Goal: Information Seeking & Learning: Learn about a topic

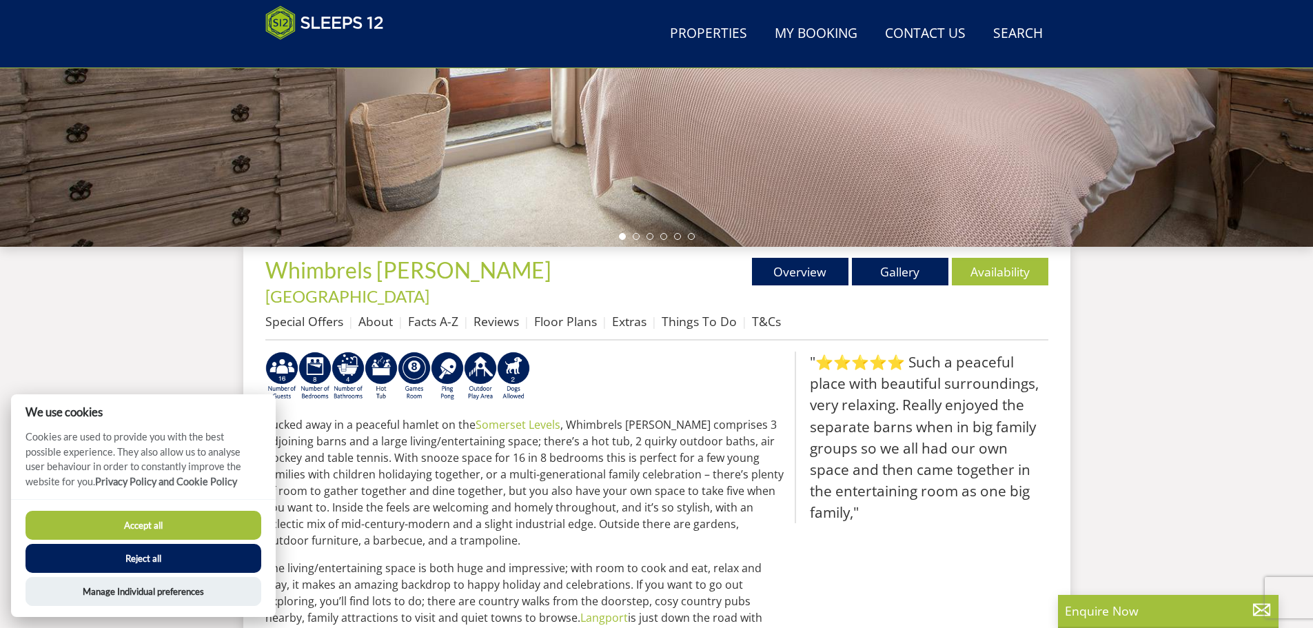
scroll to position [426, 0]
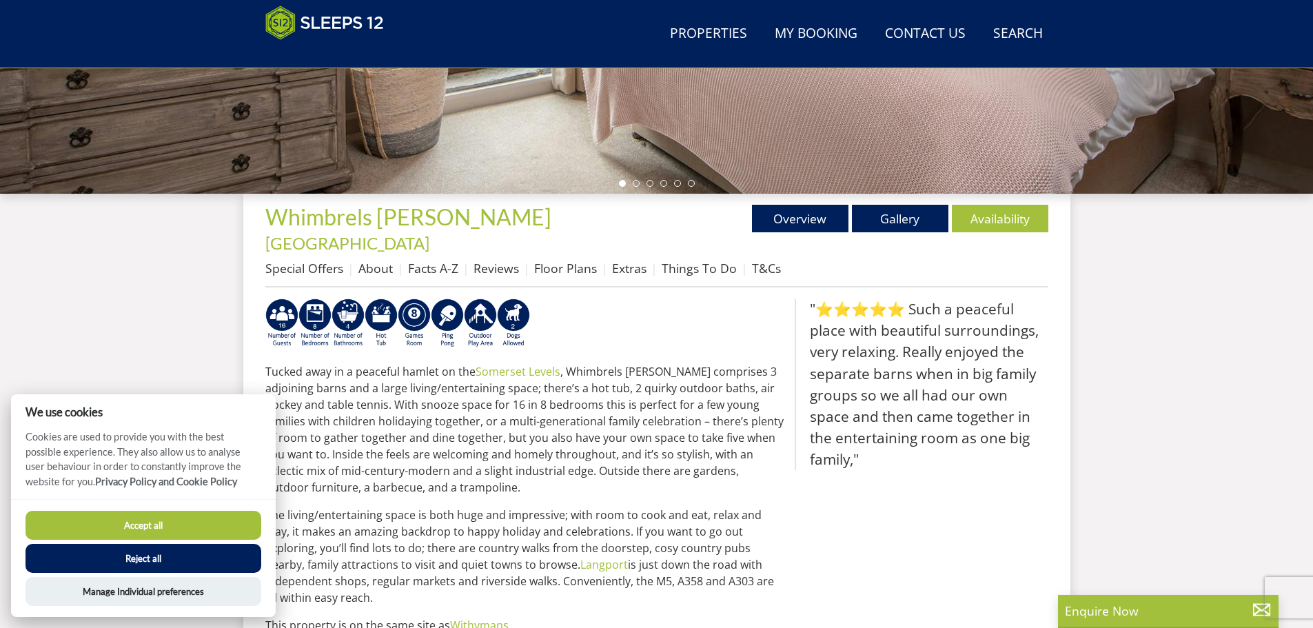
click at [170, 569] on button "Reject all" at bounding box center [144, 558] width 236 height 29
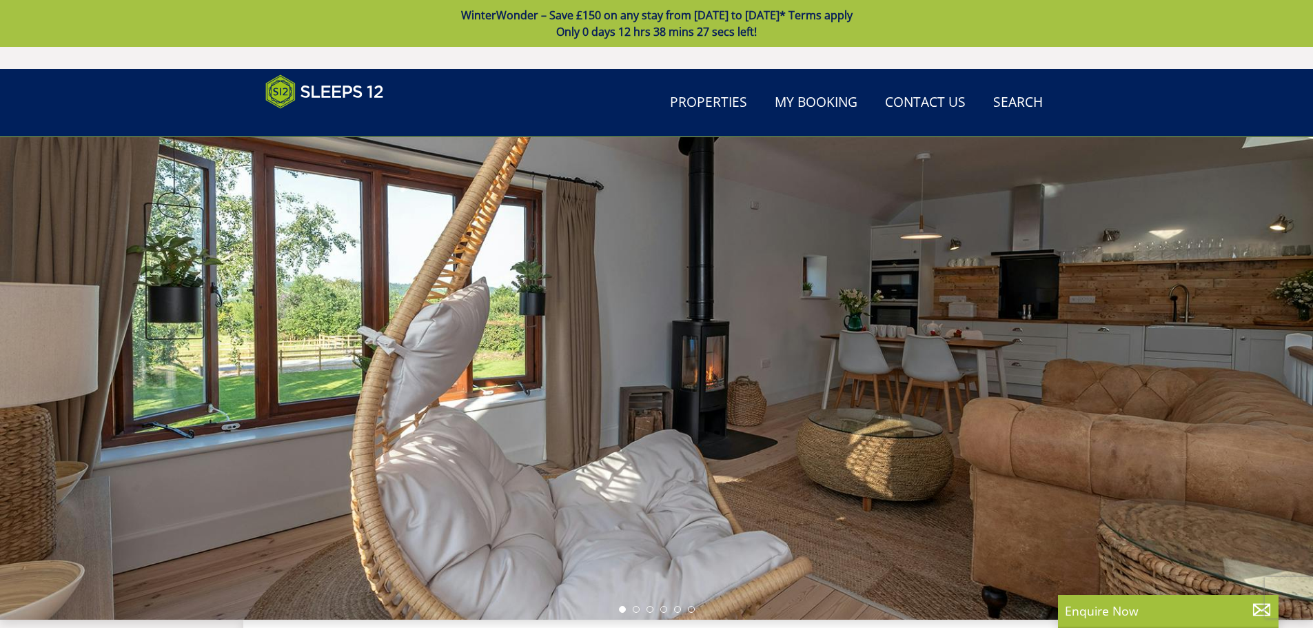
scroll to position [81, 0]
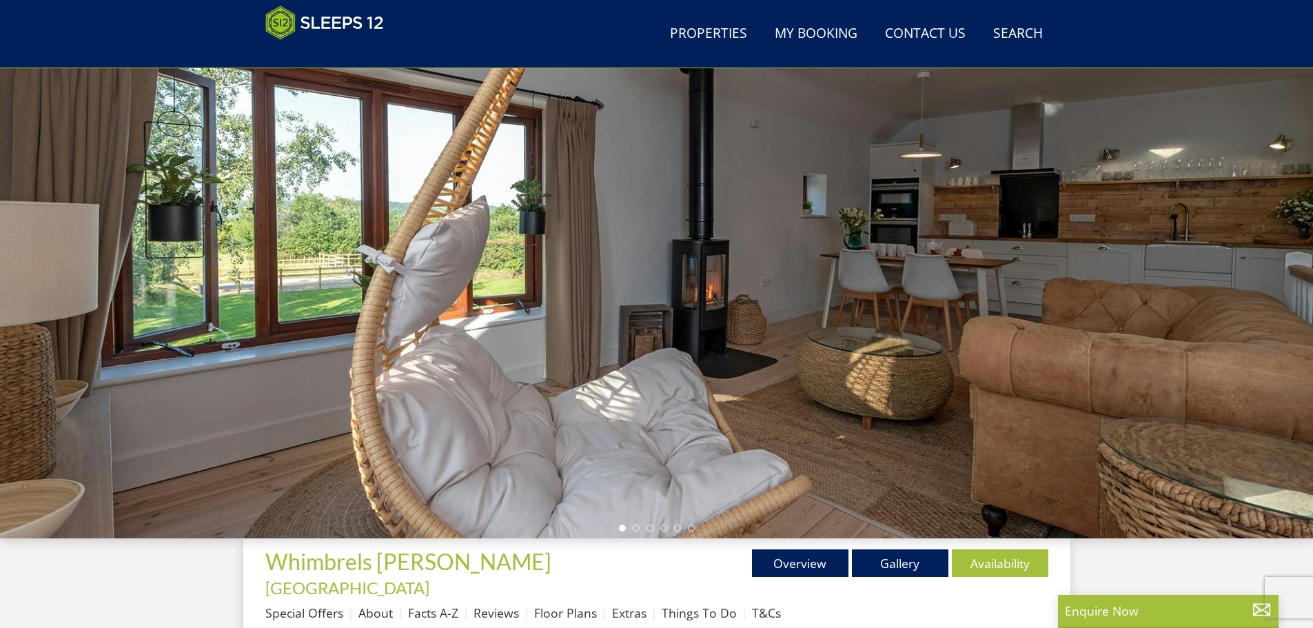
click at [1140, 294] on div at bounding box center [656, 297] width 1313 height 482
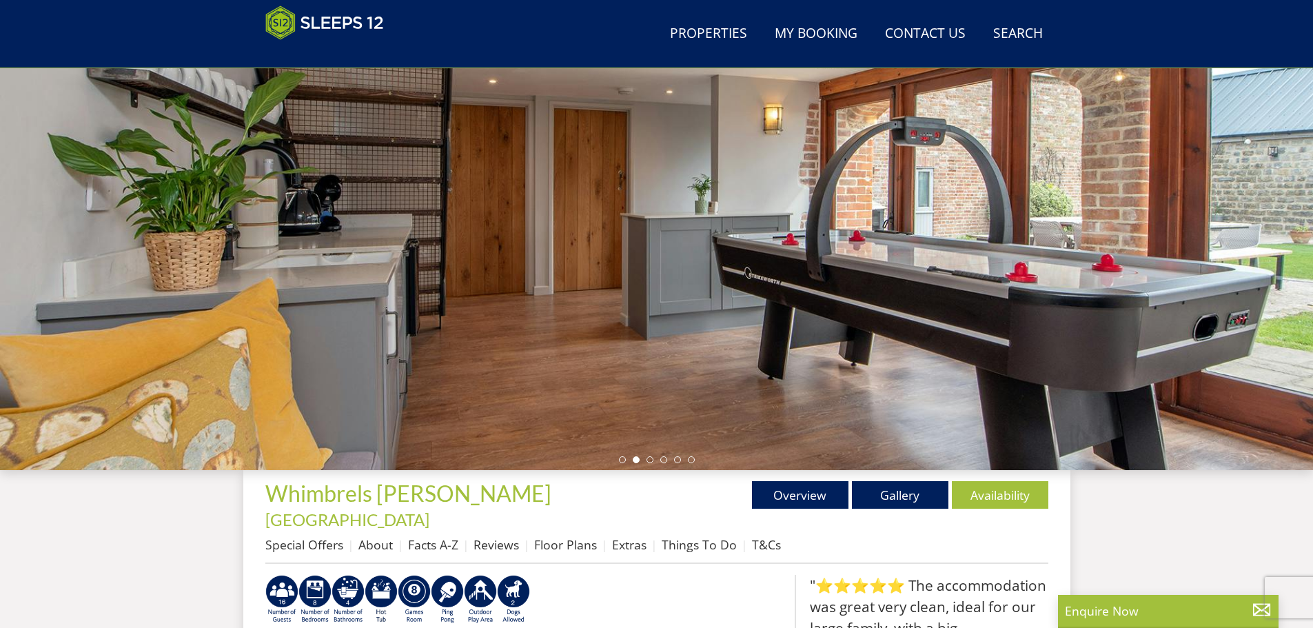
scroll to position [150, 0]
click at [954, 314] on div at bounding box center [656, 228] width 1313 height 482
click at [1250, 208] on div at bounding box center [656, 228] width 1313 height 482
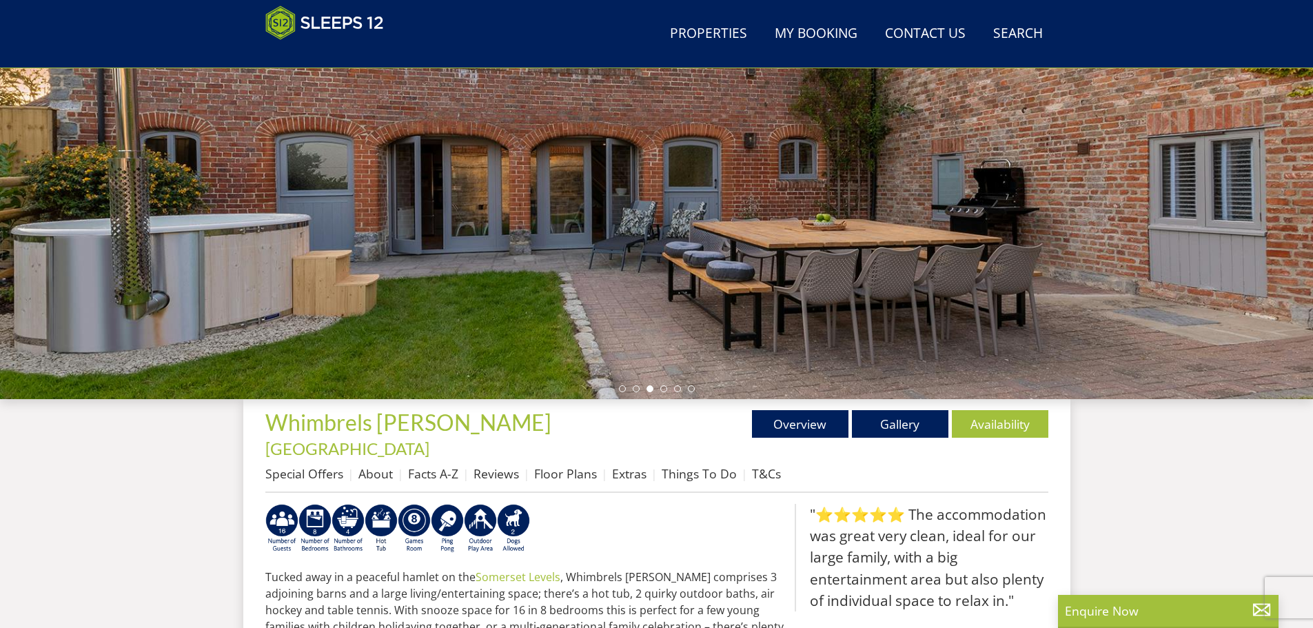
scroll to position [219, 0]
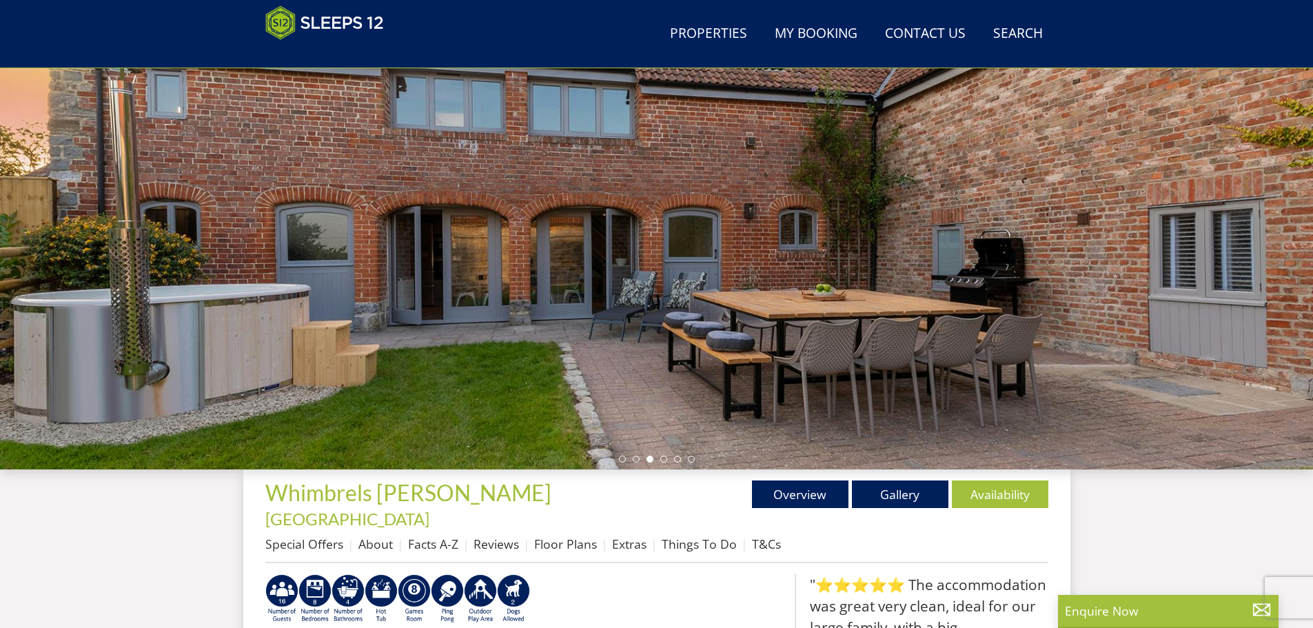
click at [442, 150] on div at bounding box center [656, 228] width 1313 height 482
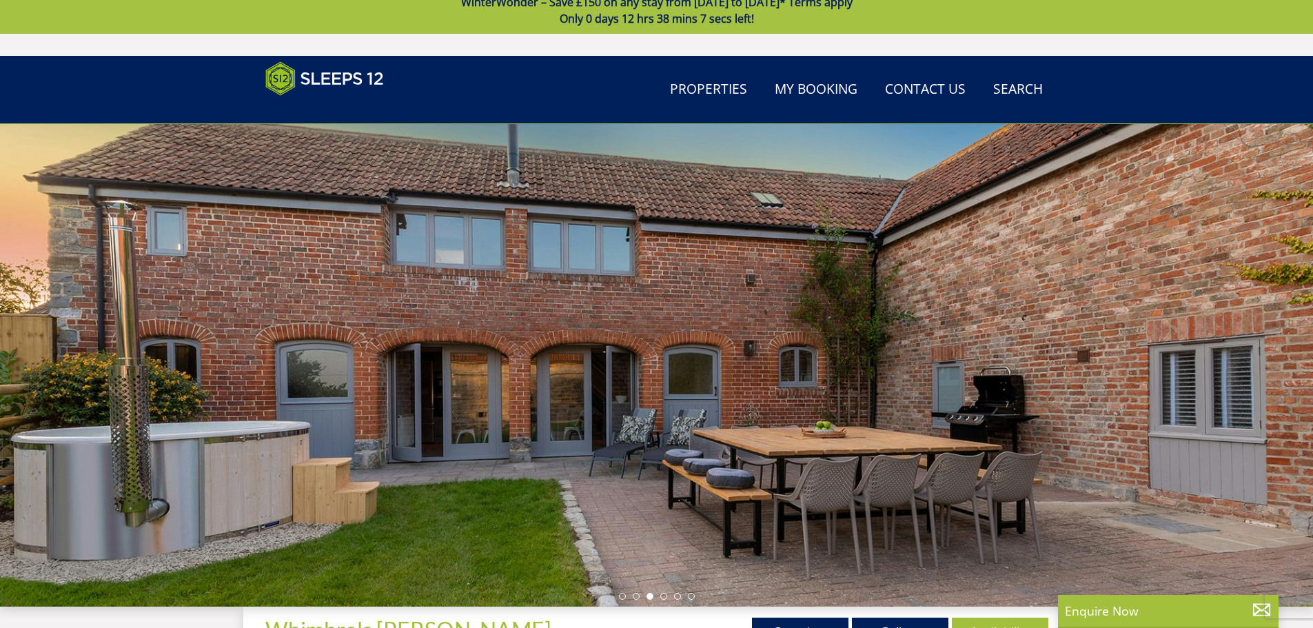
scroll to position [0, 0]
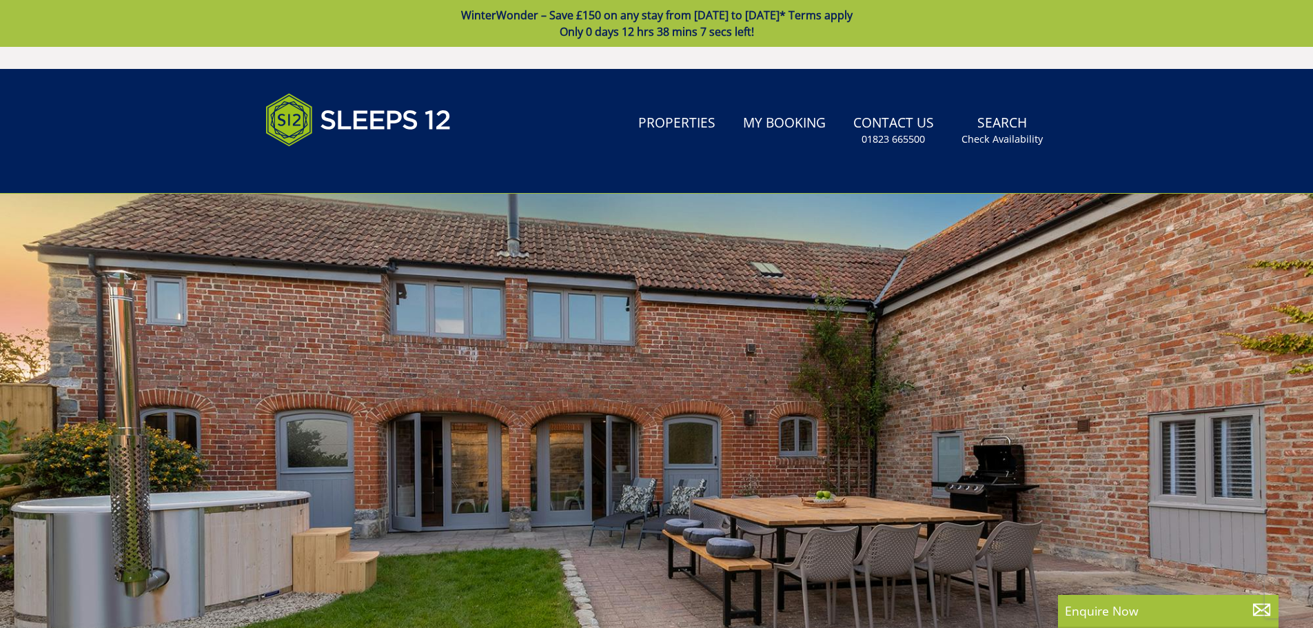
click at [159, 373] on div at bounding box center [656, 435] width 1313 height 482
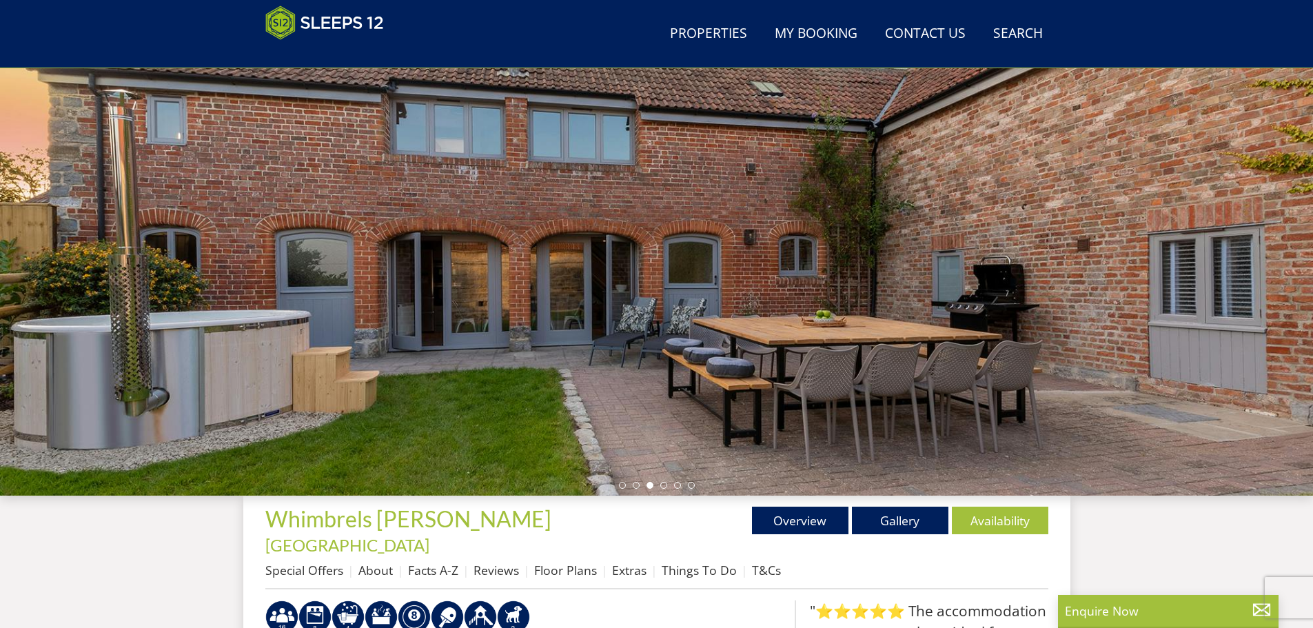
scroll to position [156, 0]
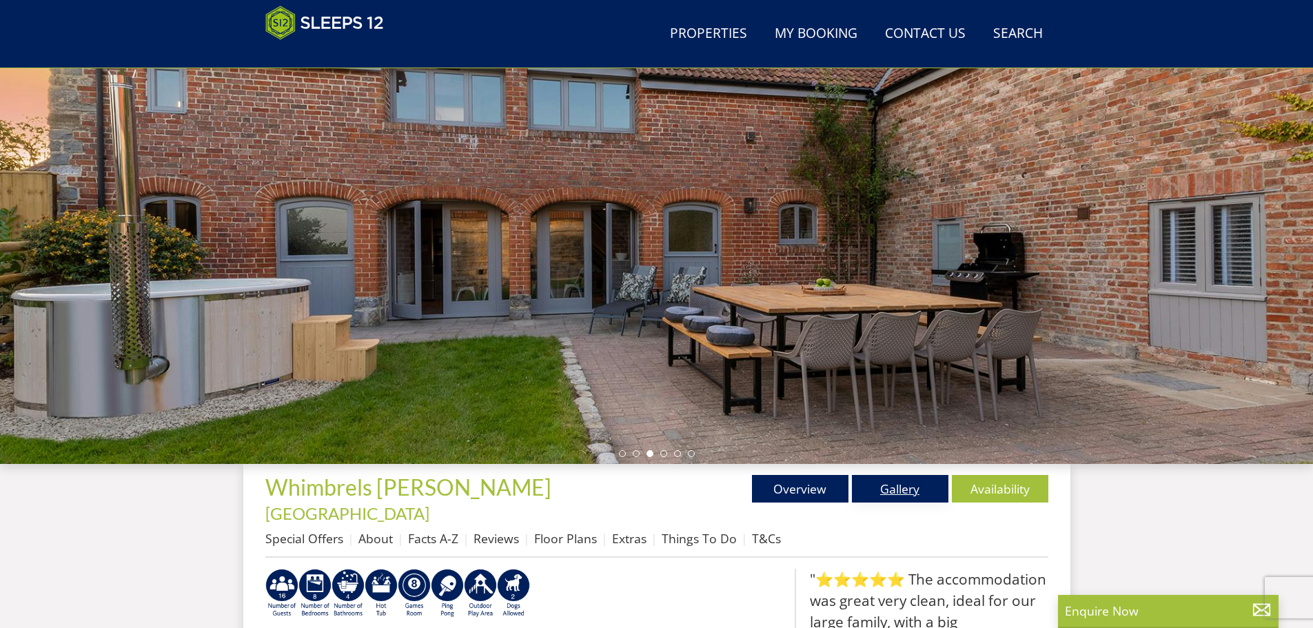
click at [897, 482] on link "Gallery" at bounding box center [900, 489] width 96 height 28
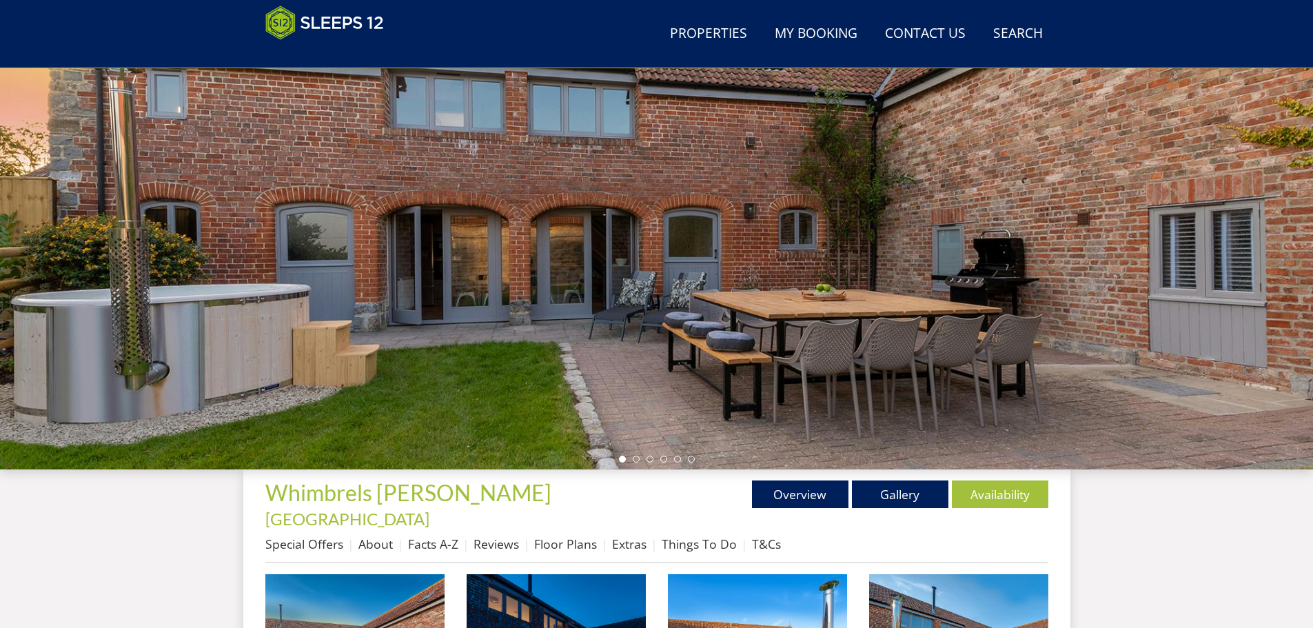
scroll to position [151, 0]
click at [636, 456] on li at bounding box center [636, 458] width 7 height 7
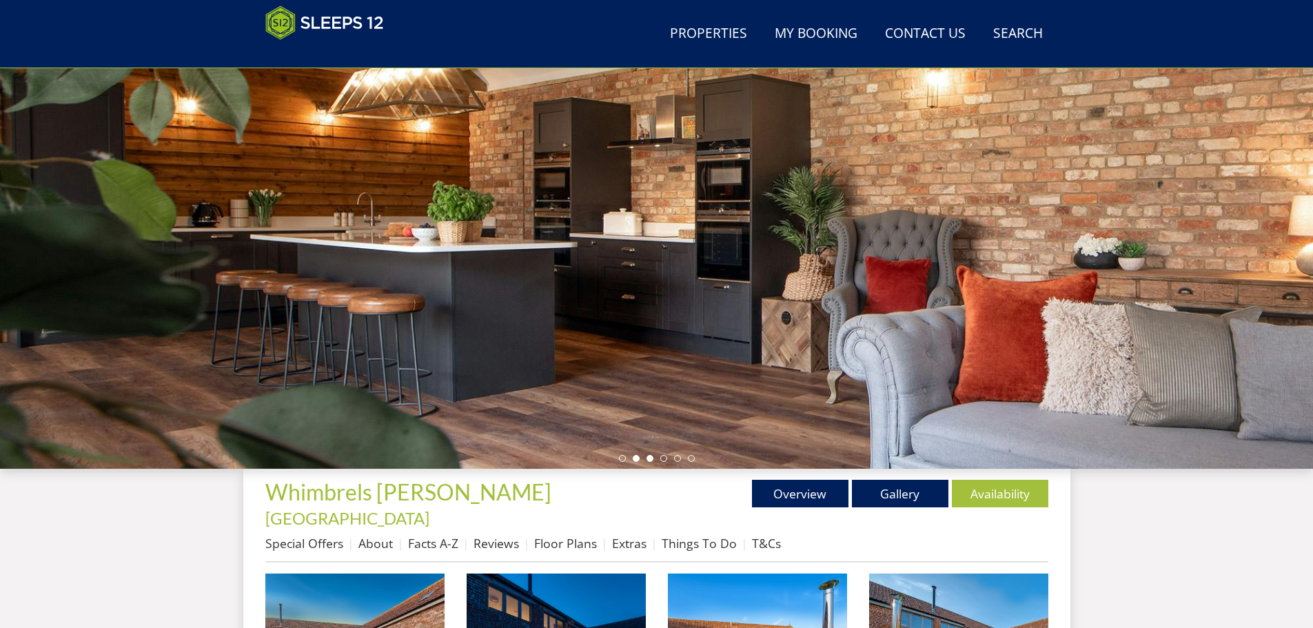
click at [650, 458] on li at bounding box center [650, 458] width 7 height 7
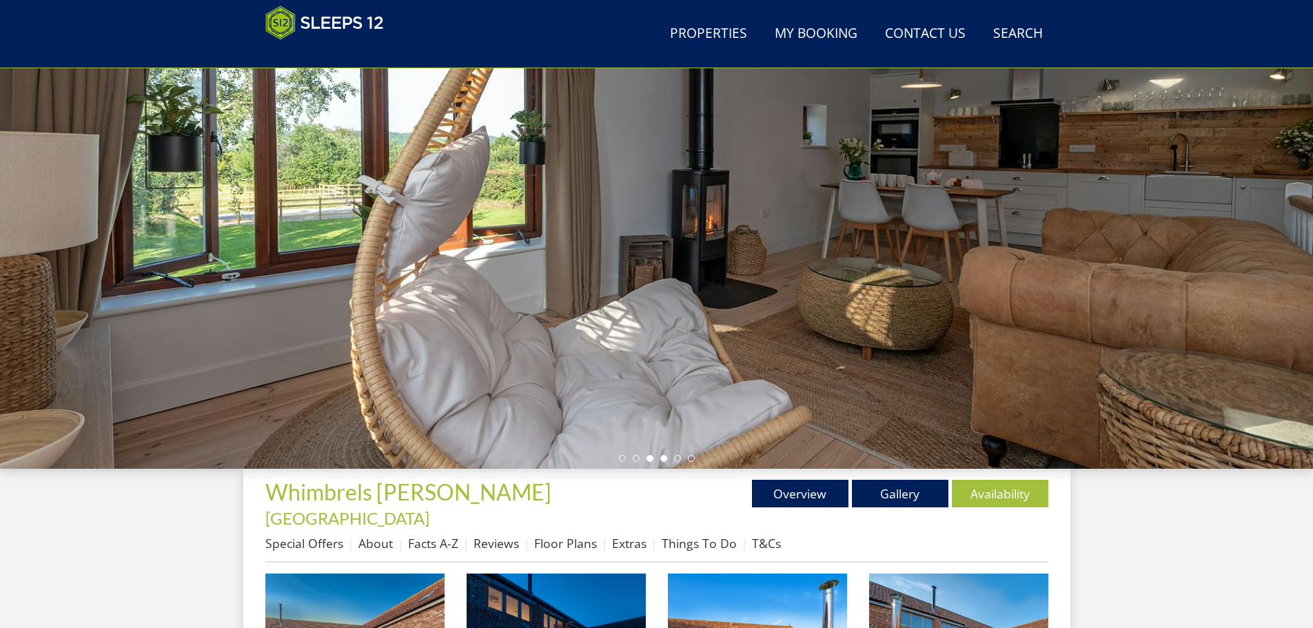
click at [664, 458] on li at bounding box center [663, 458] width 7 height 7
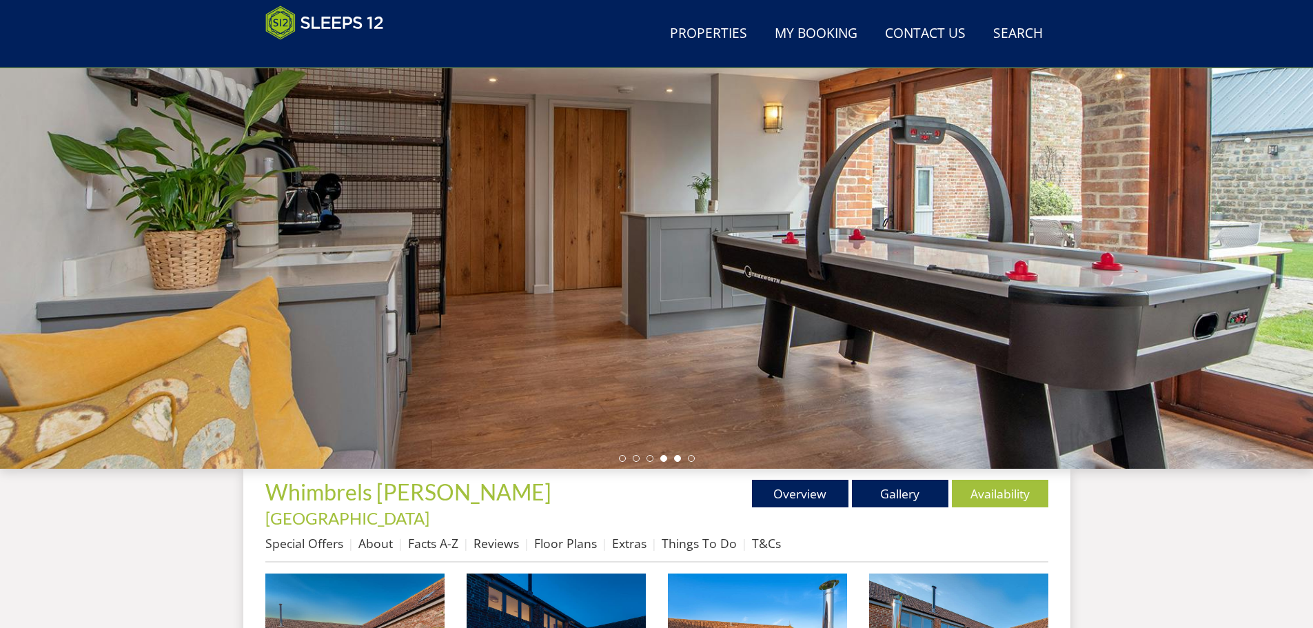
click at [677, 460] on li at bounding box center [677, 458] width 7 height 7
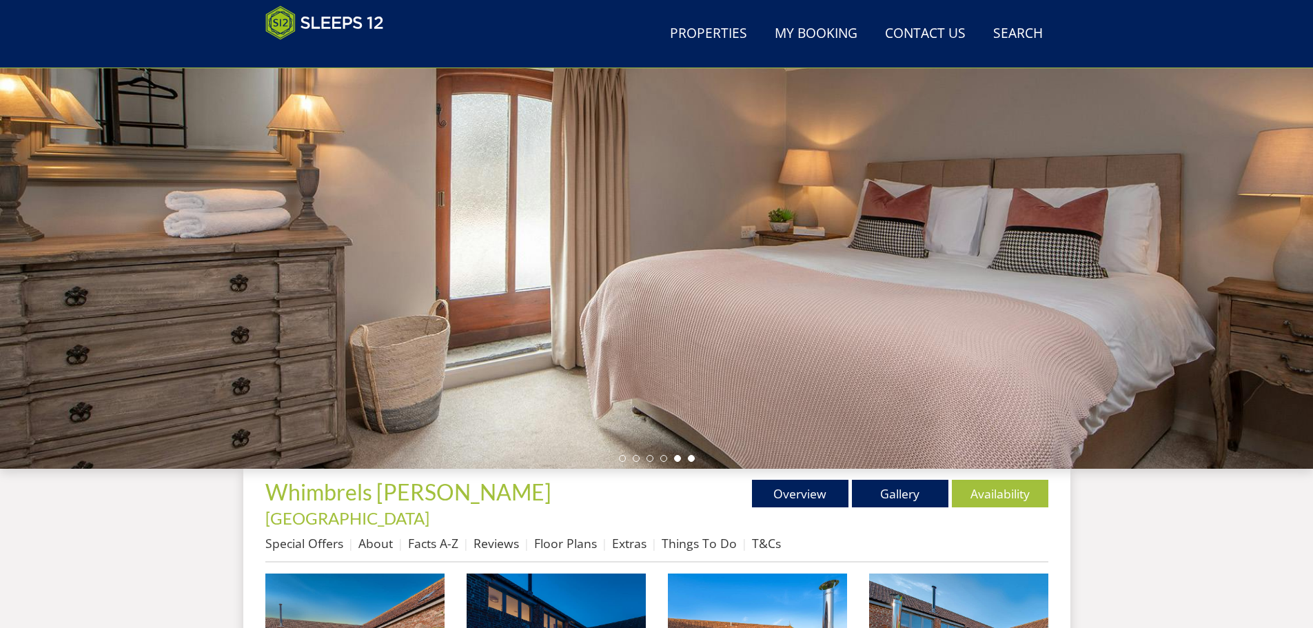
click at [694, 458] on li at bounding box center [691, 458] width 7 height 7
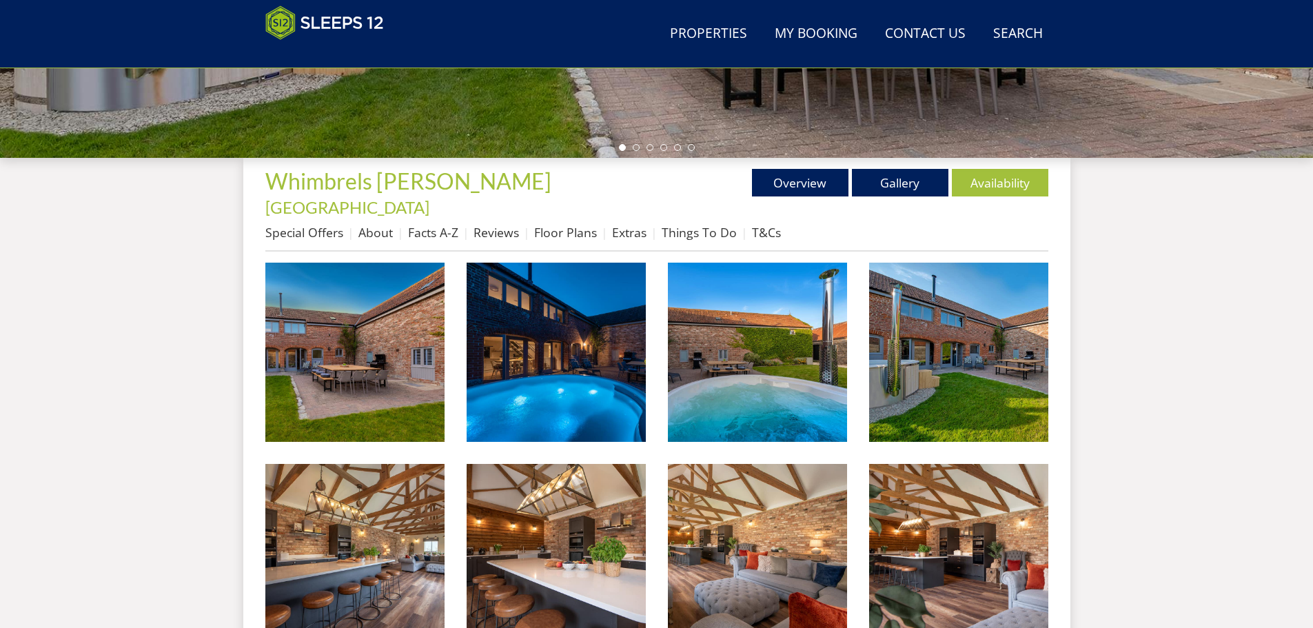
scroll to position [496, 0]
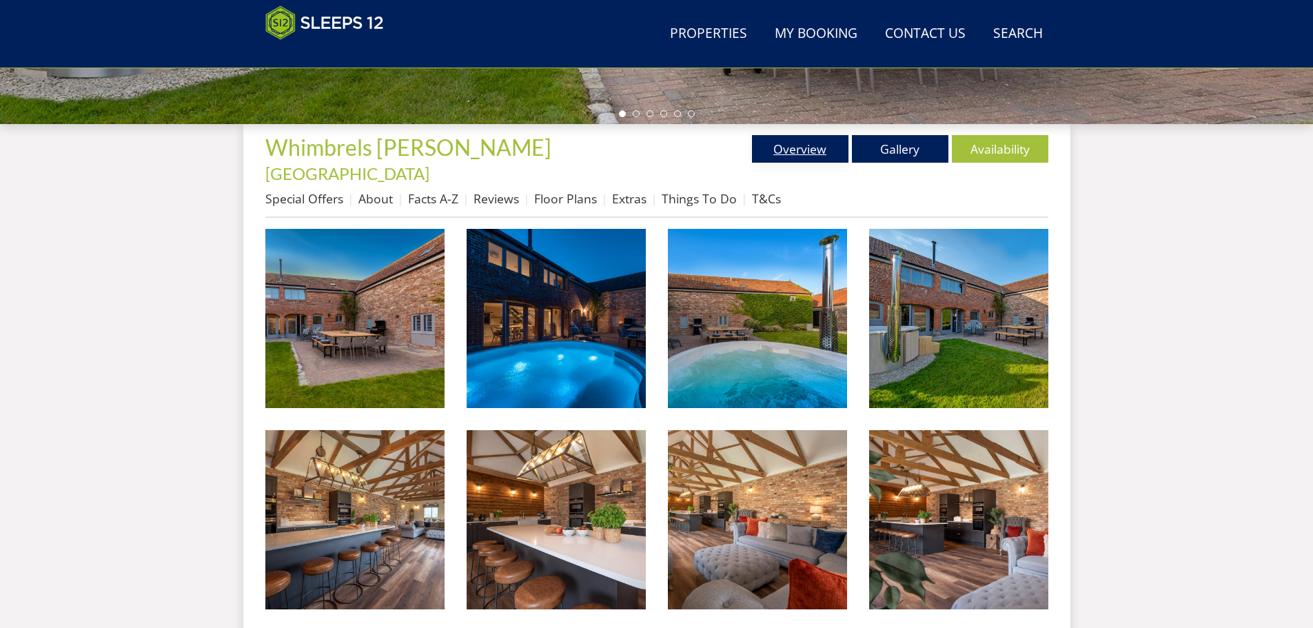
click at [792, 139] on link "Overview" at bounding box center [800, 149] width 96 height 28
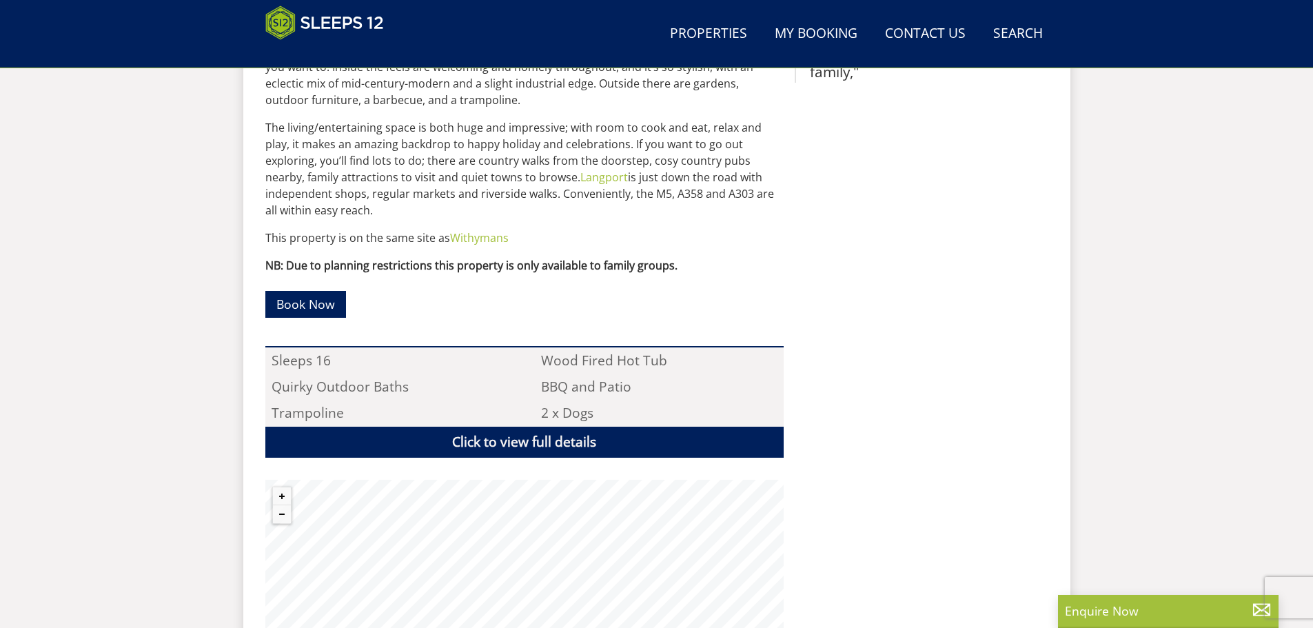
scroll to position [844, 0]
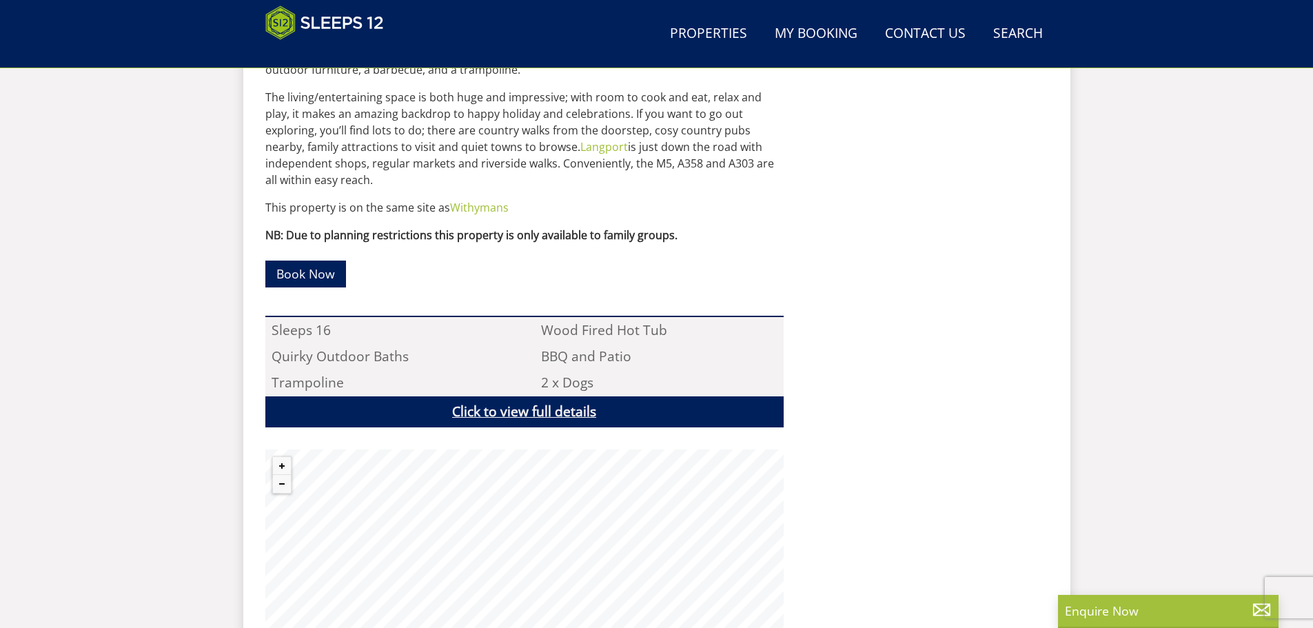
click at [599, 396] on link "Click to view full details" at bounding box center [524, 411] width 518 height 31
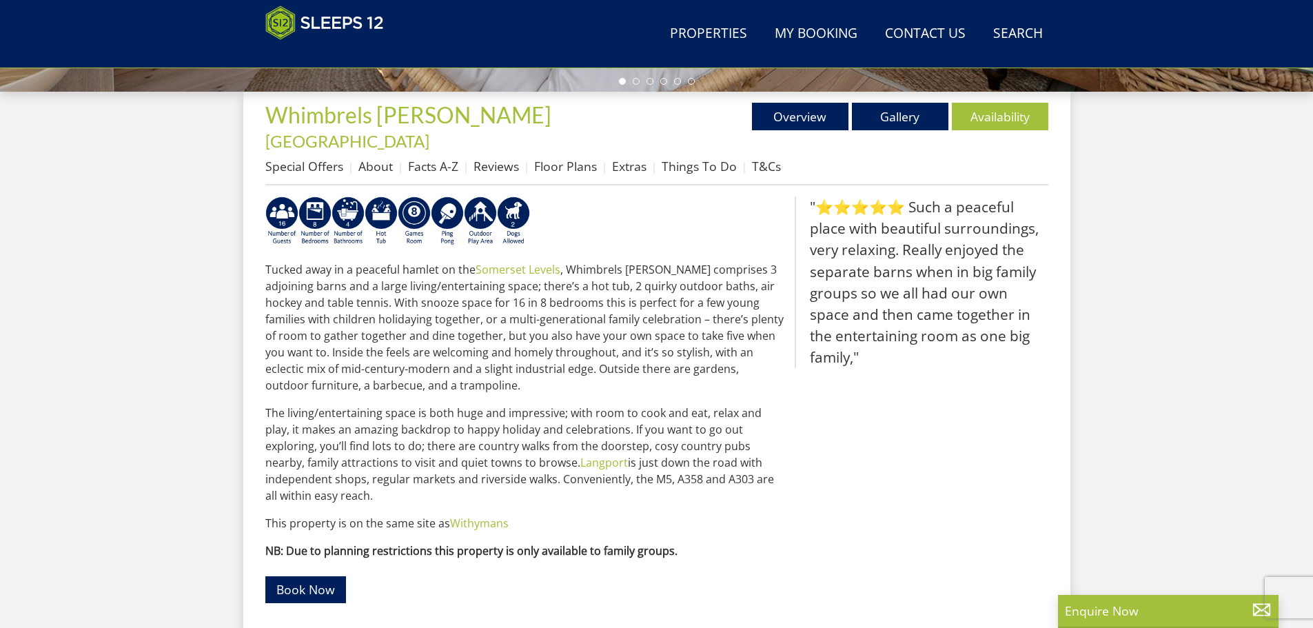
scroll to position [568, 0]
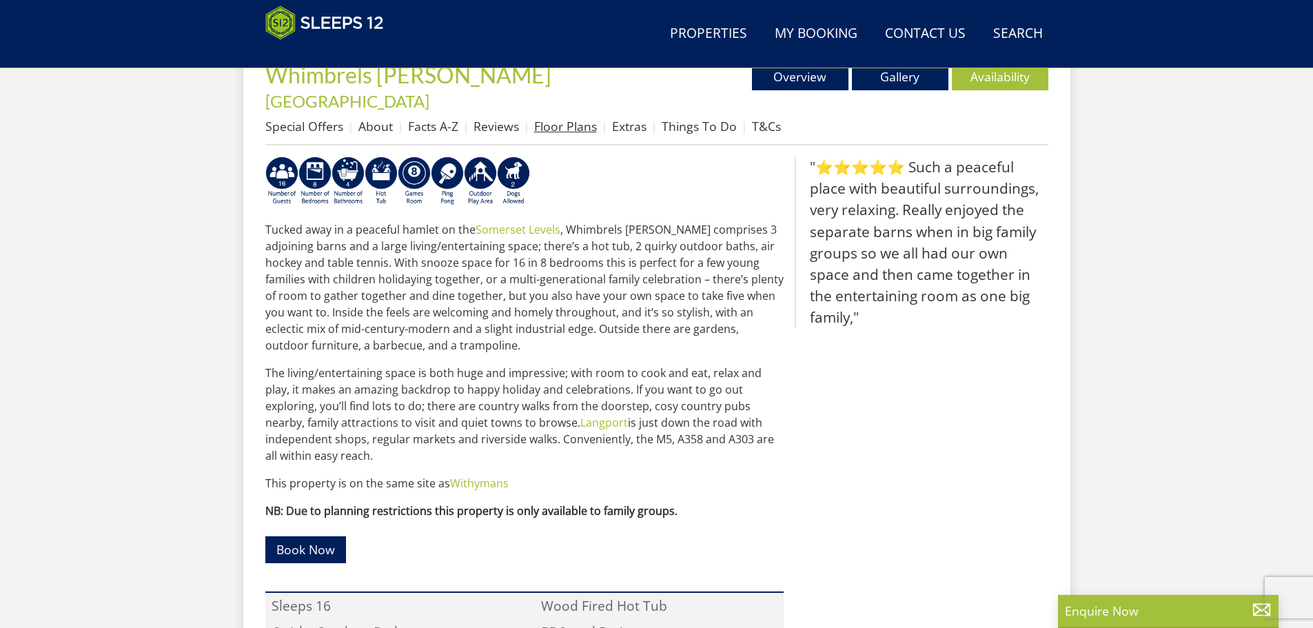
click at [571, 118] on link "Floor Plans" at bounding box center [565, 126] width 63 height 17
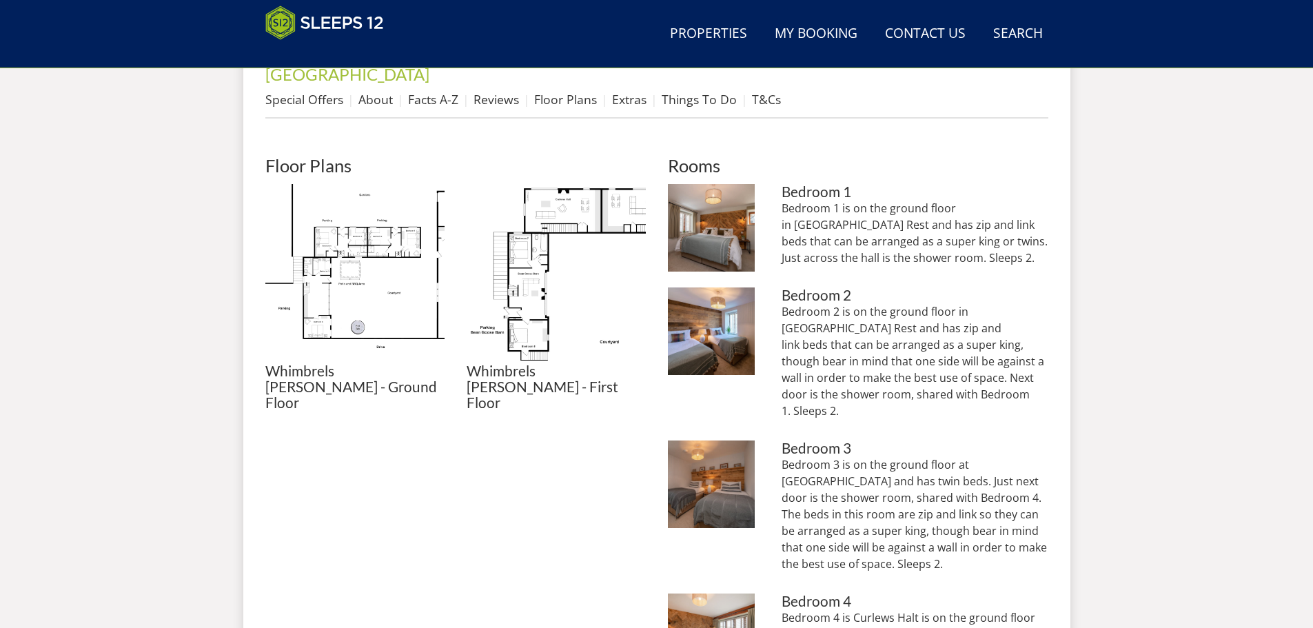
scroll to position [577, 0]
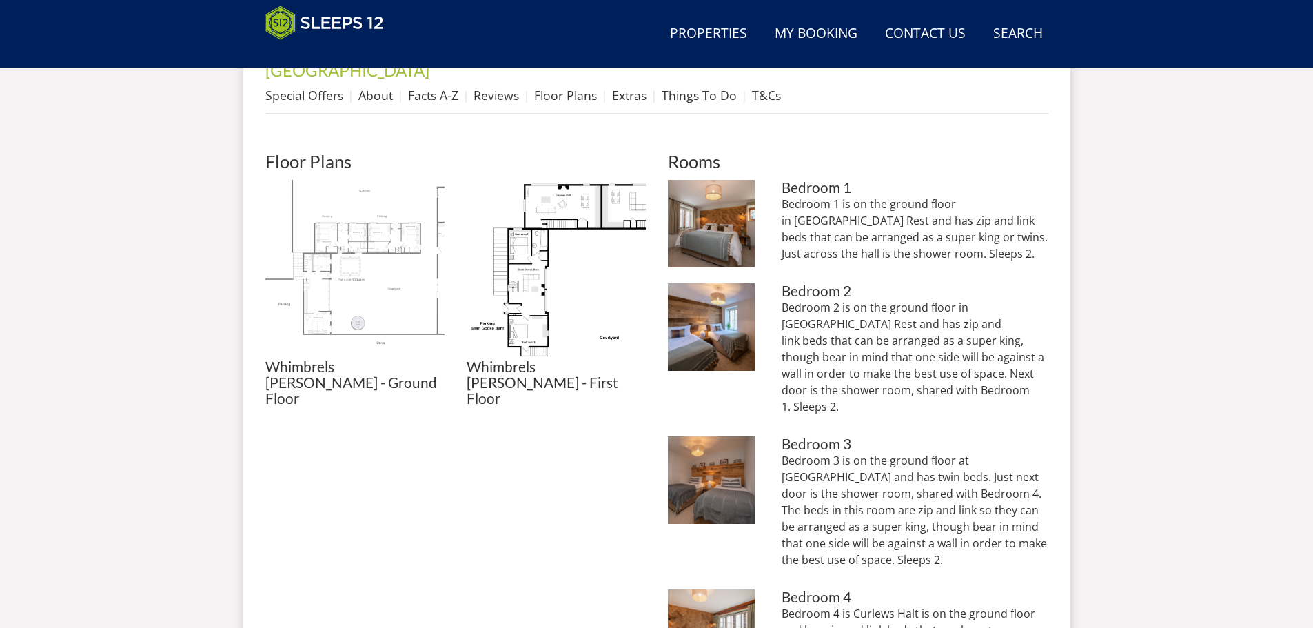
click at [367, 298] on img at bounding box center [354, 269] width 179 height 179
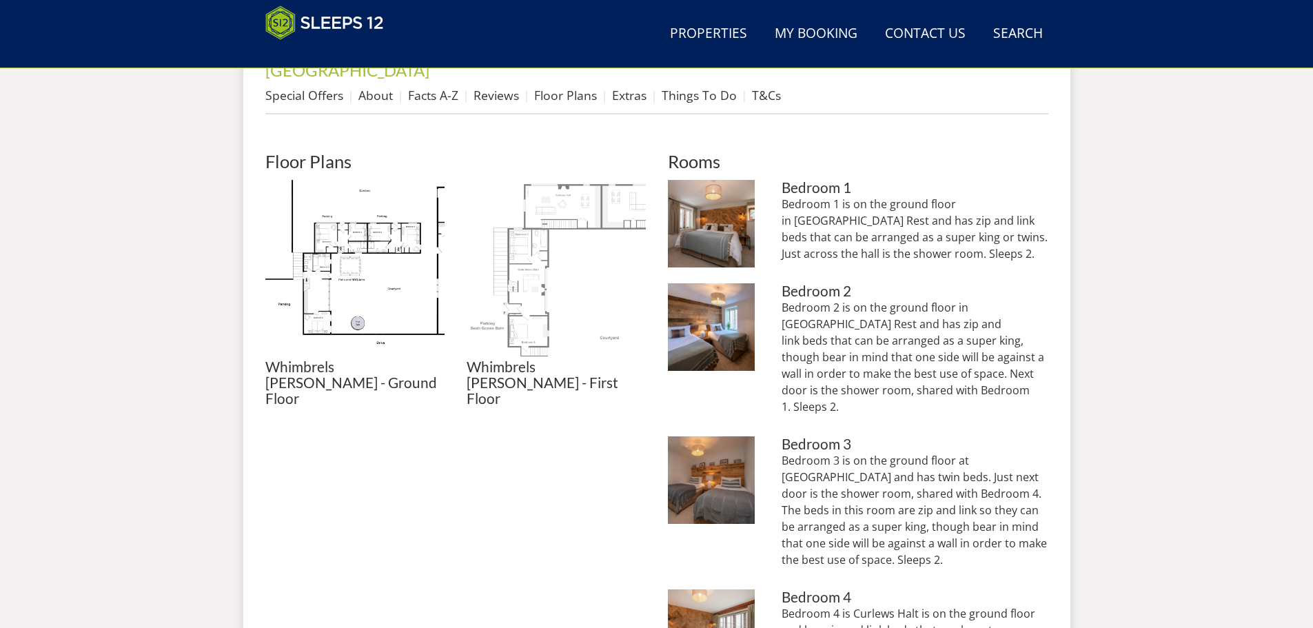
click at [538, 225] on img at bounding box center [556, 269] width 179 height 179
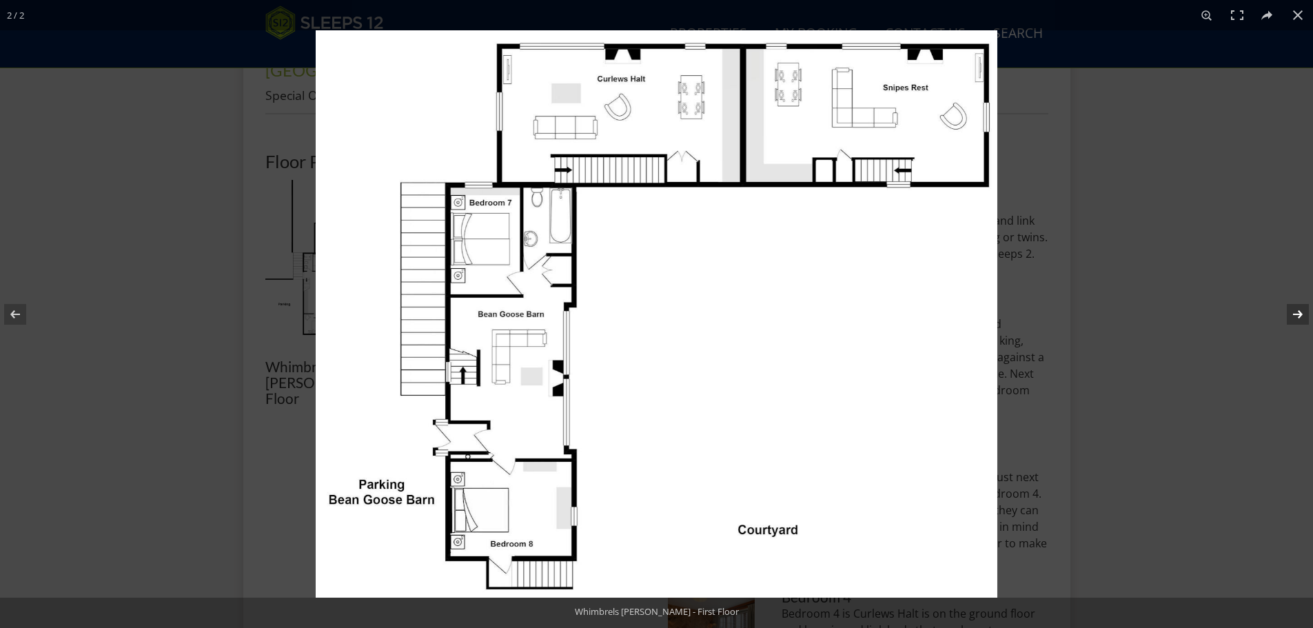
click at [1289, 310] on button at bounding box center [1289, 314] width 48 height 69
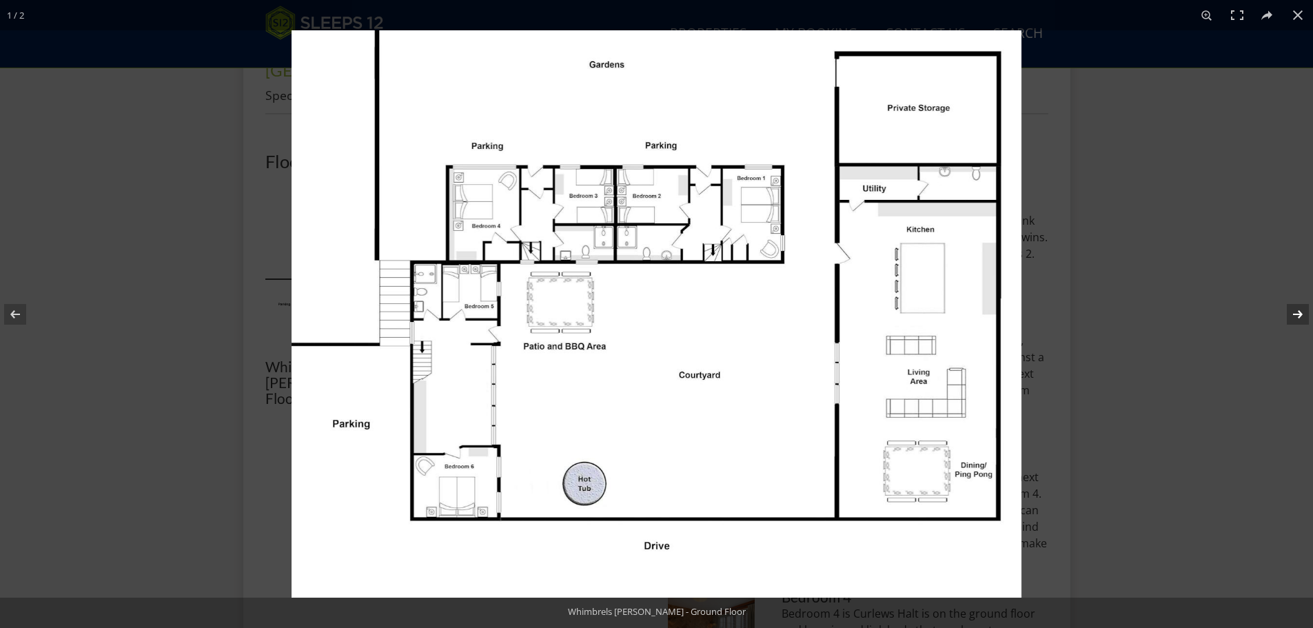
click at [1305, 310] on button at bounding box center [1289, 314] width 48 height 69
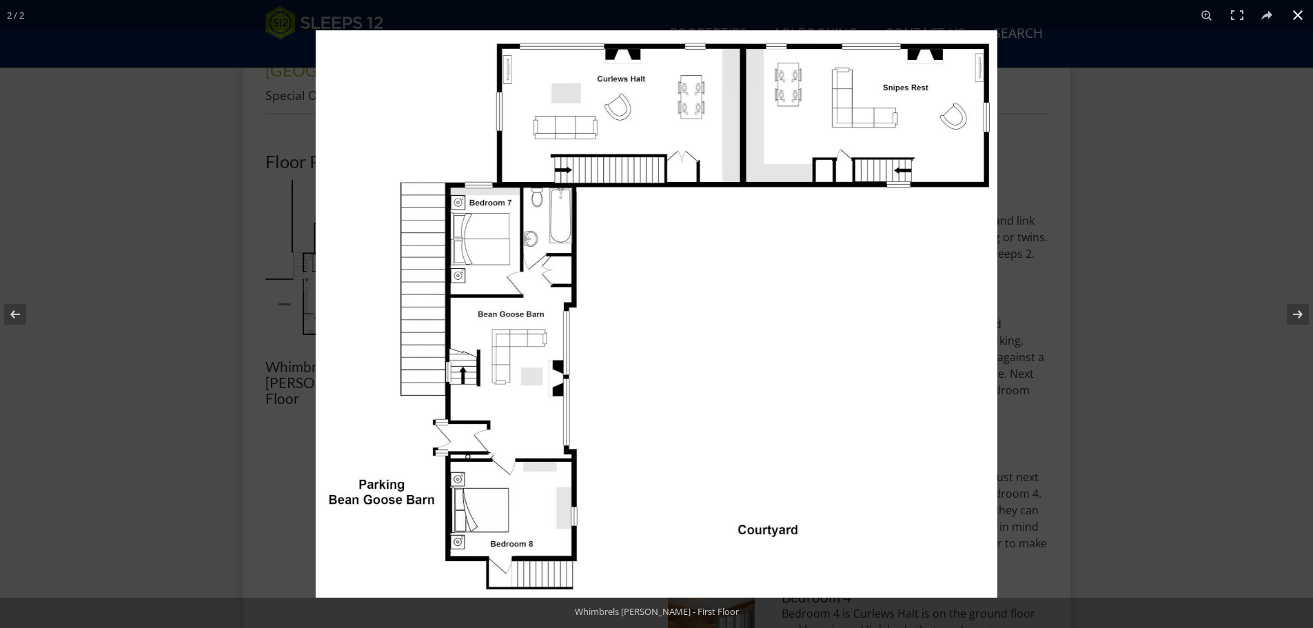
click at [1298, 14] on button at bounding box center [1298, 15] width 30 height 30
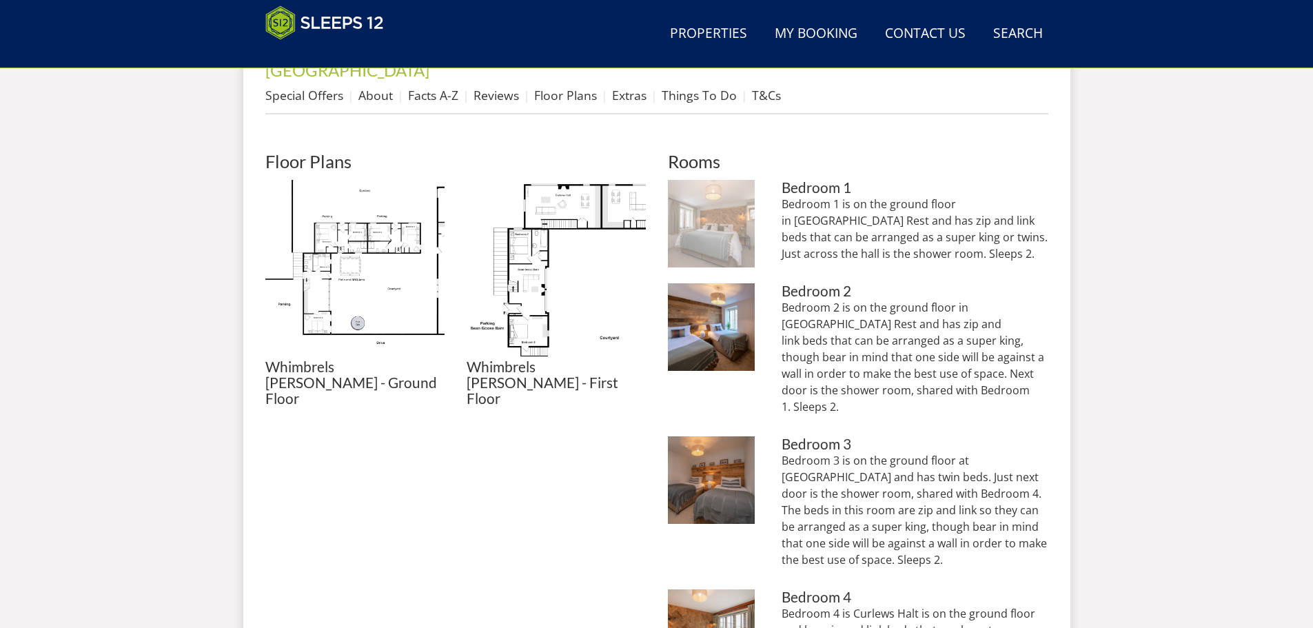
click at [730, 203] on img at bounding box center [712, 224] width 88 height 88
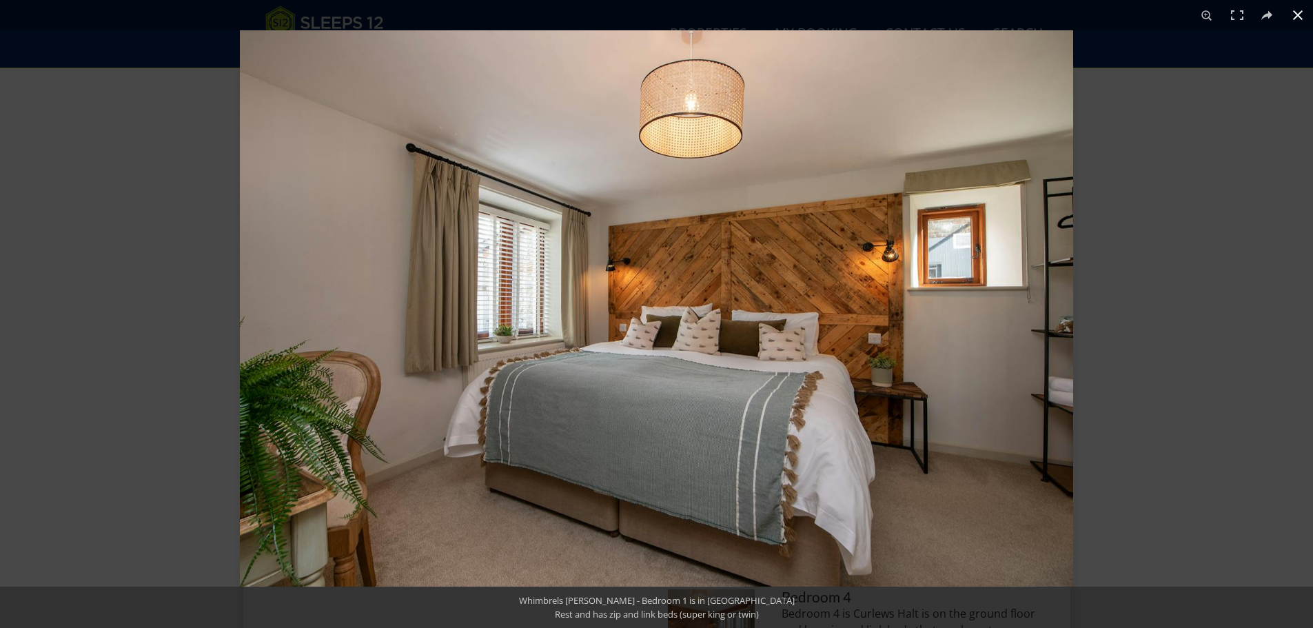
click at [1182, 305] on div at bounding box center [896, 344] width 1313 height 628
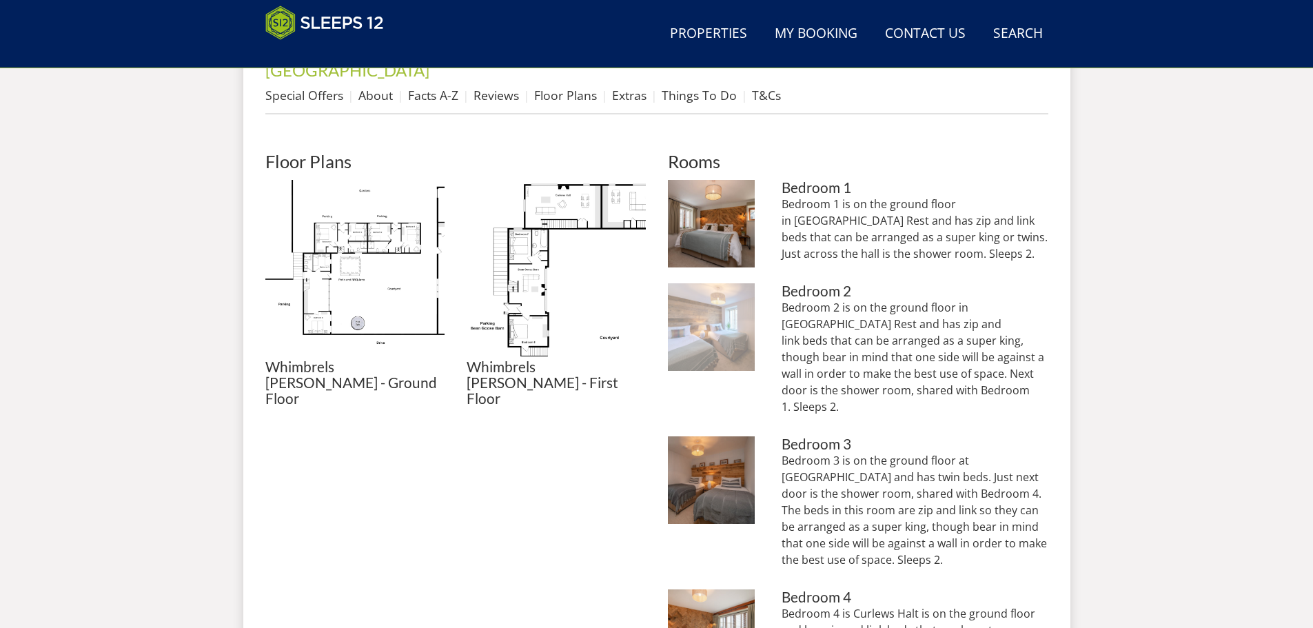
click at [731, 306] on img at bounding box center [712, 327] width 88 height 88
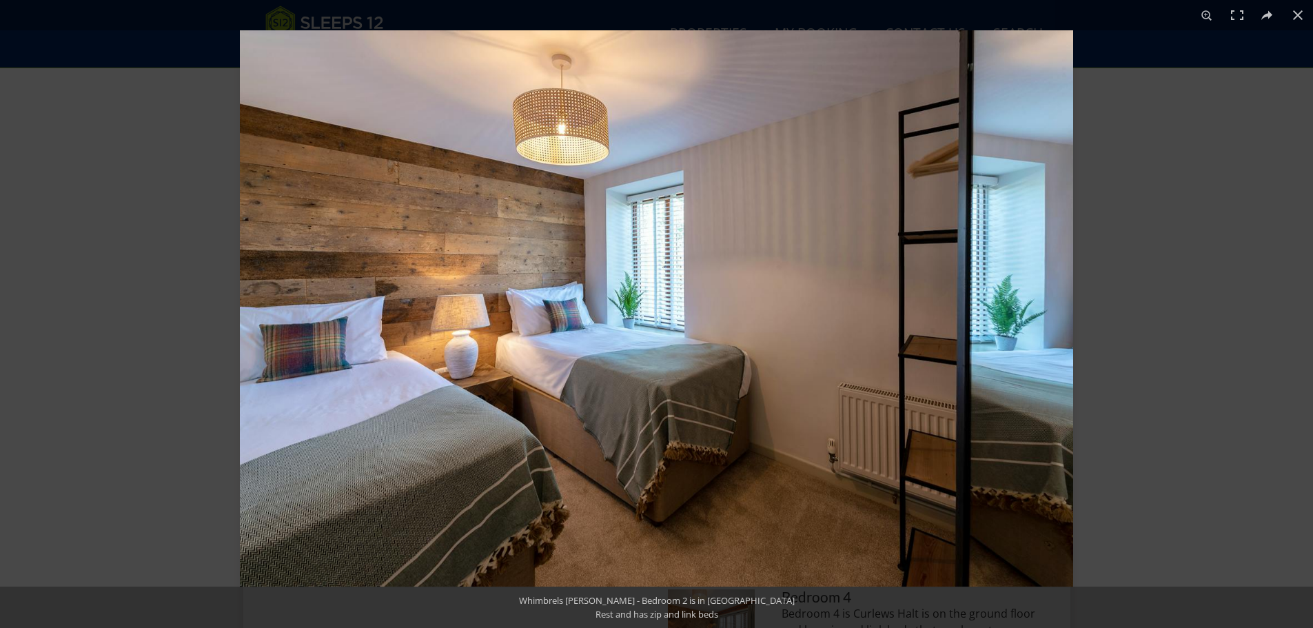
click at [731, 306] on img at bounding box center [656, 308] width 833 height 556
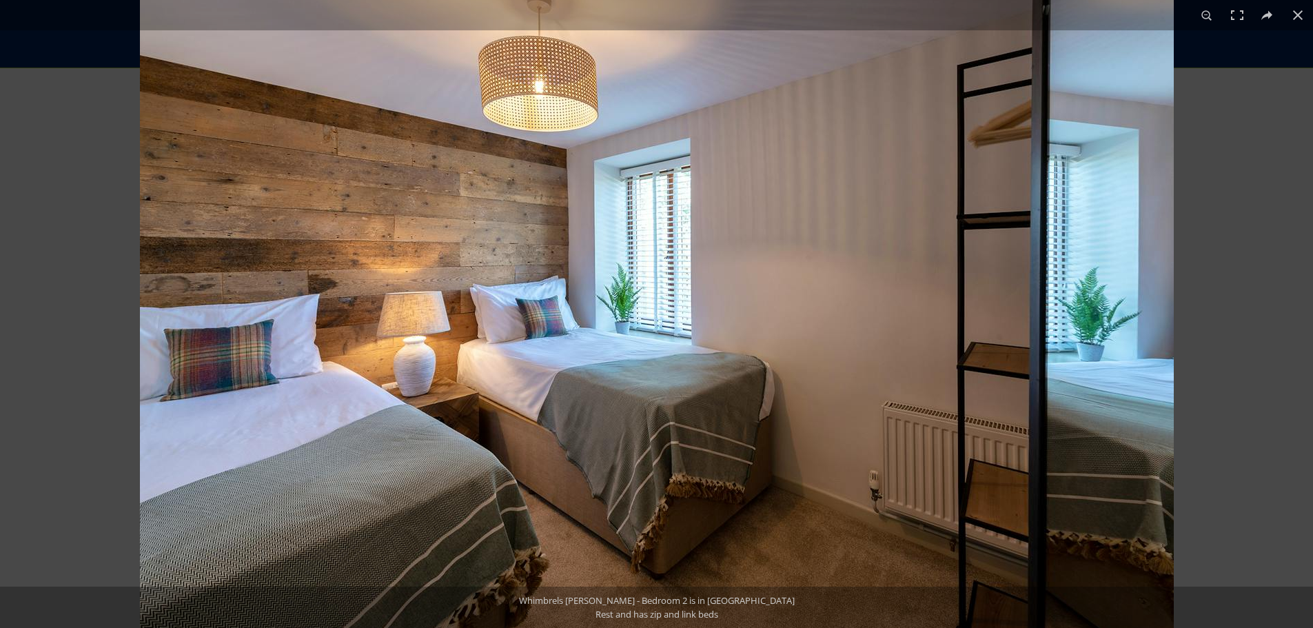
click at [731, 306] on img at bounding box center [657, 309] width 1034 height 690
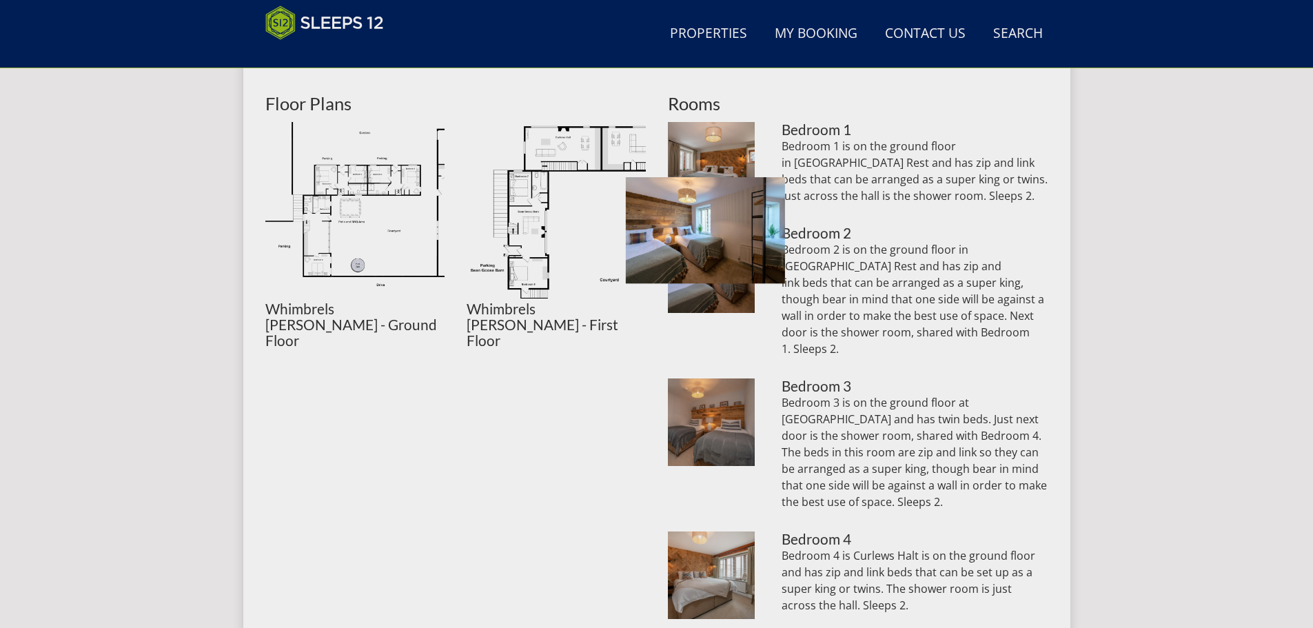
scroll to position [646, 0]
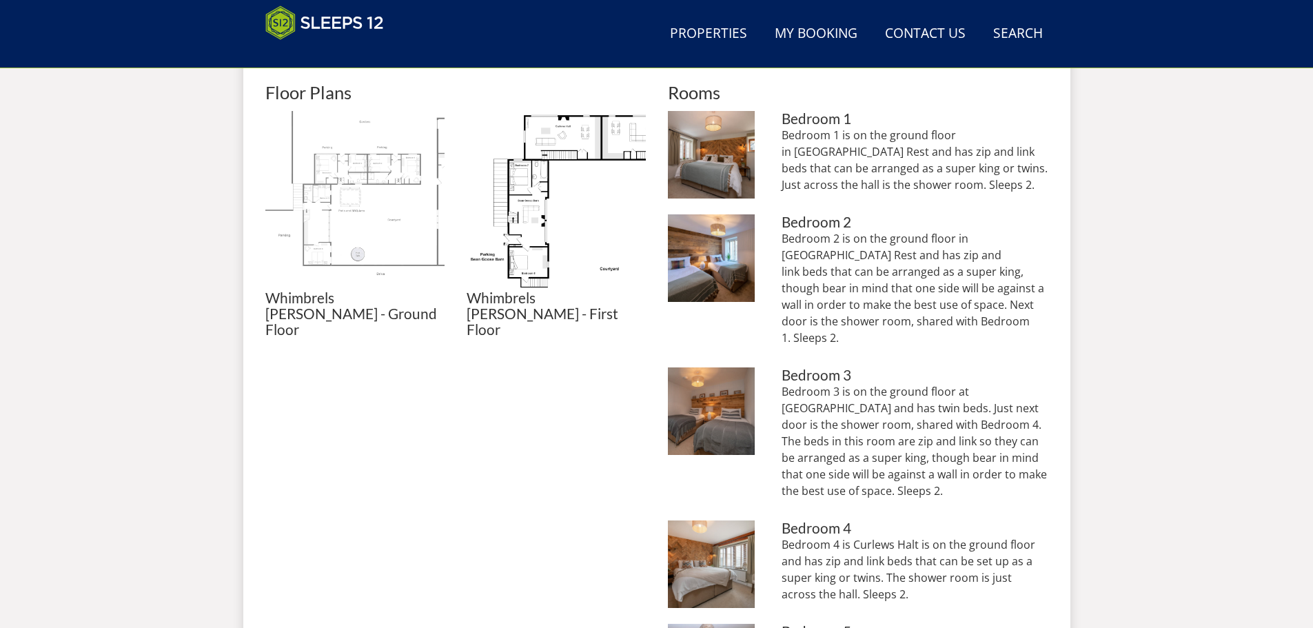
click at [360, 205] on img at bounding box center [354, 200] width 179 height 179
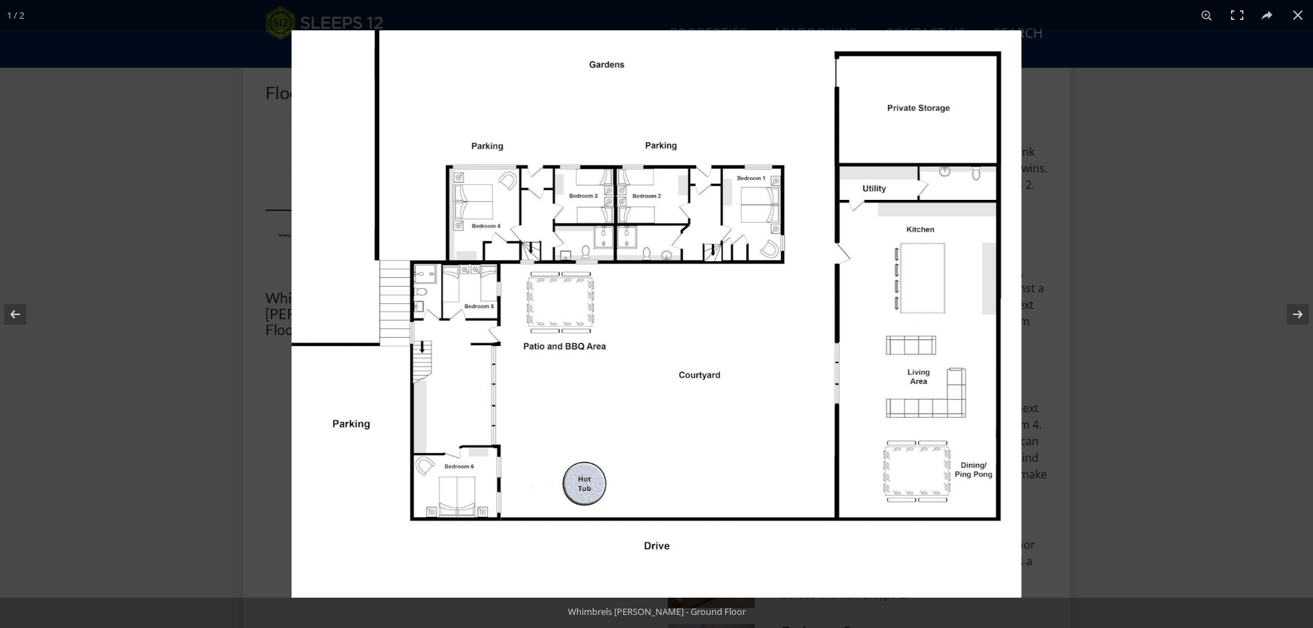
click at [320, 476] on img at bounding box center [657, 313] width 730 height 567
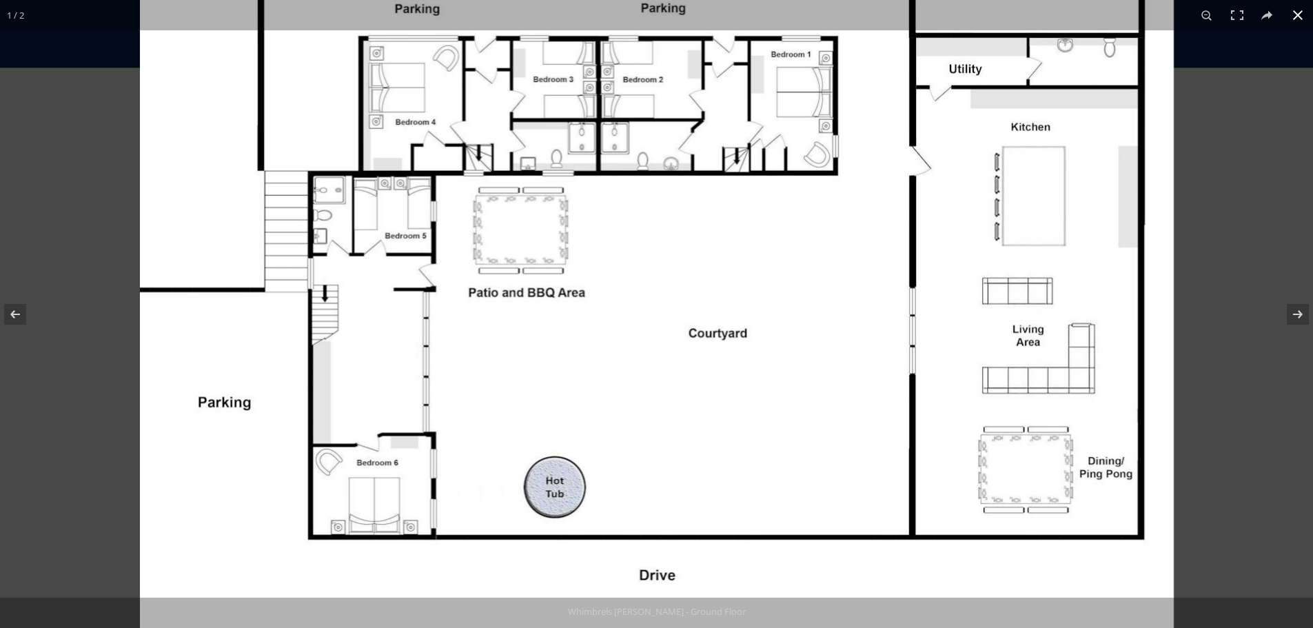
click at [1297, 12] on button at bounding box center [1298, 15] width 30 height 30
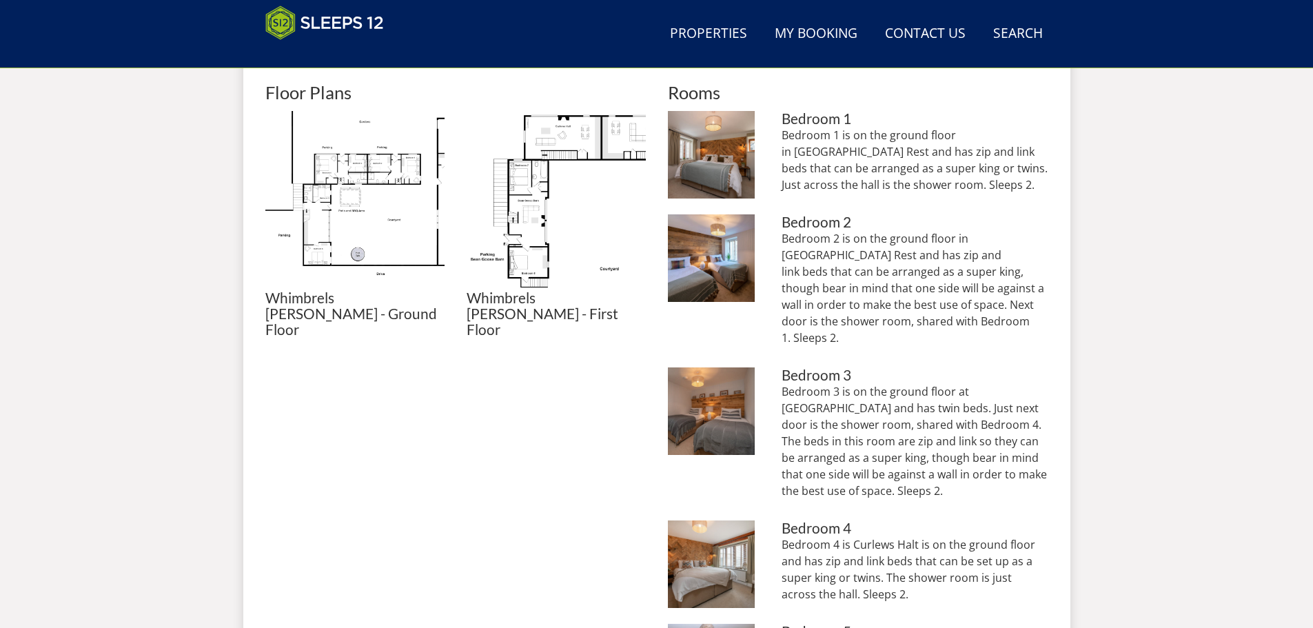
click at [897, 242] on p "Bedroom 2 is on the ground floor in [GEOGRAPHIC_DATA] Rest and has zip and link…" at bounding box center [915, 288] width 266 height 116
click at [734, 242] on img at bounding box center [712, 258] width 88 height 88
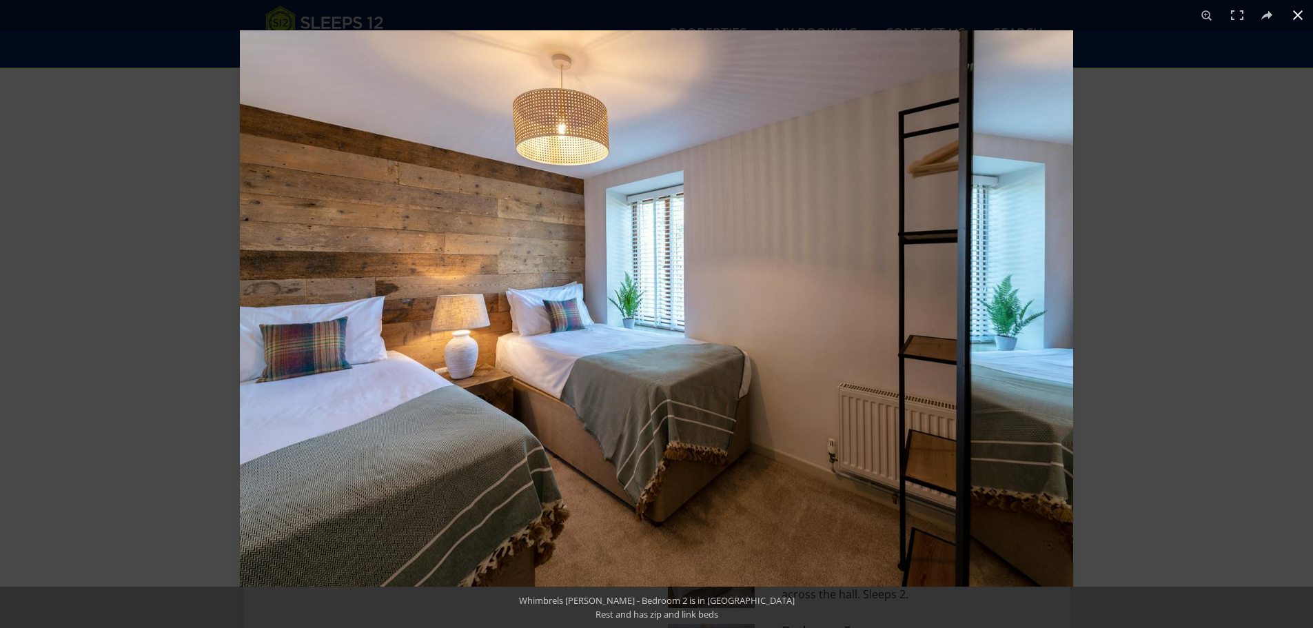
click at [1300, 17] on button at bounding box center [1298, 15] width 30 height 30
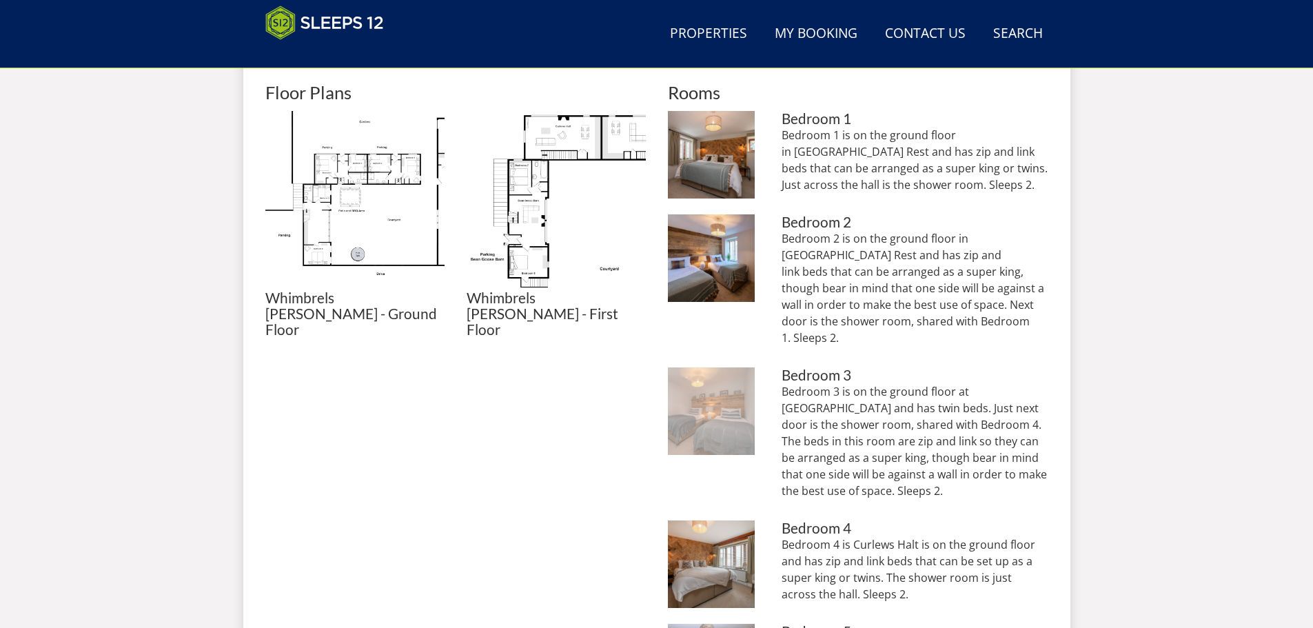
click at [715, 367] on img at bounding box center [712, 411] width 88 height 88
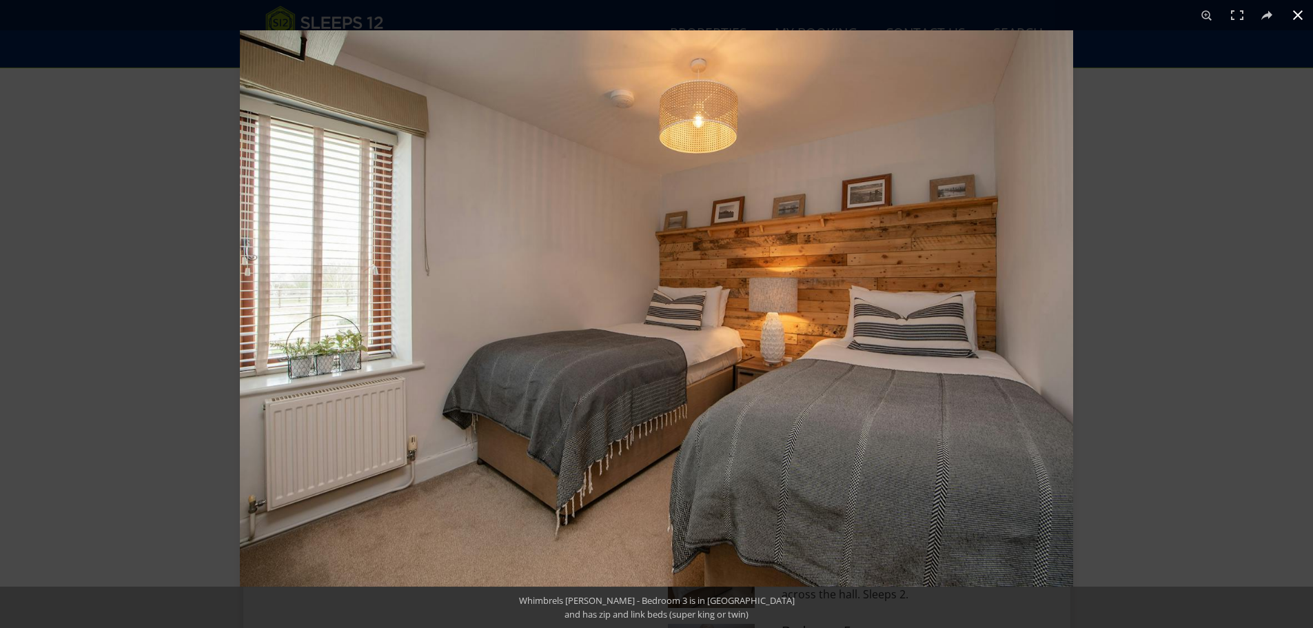
click at [1297, 14] on button at bounding box center [1298, 15] width 30 height 30
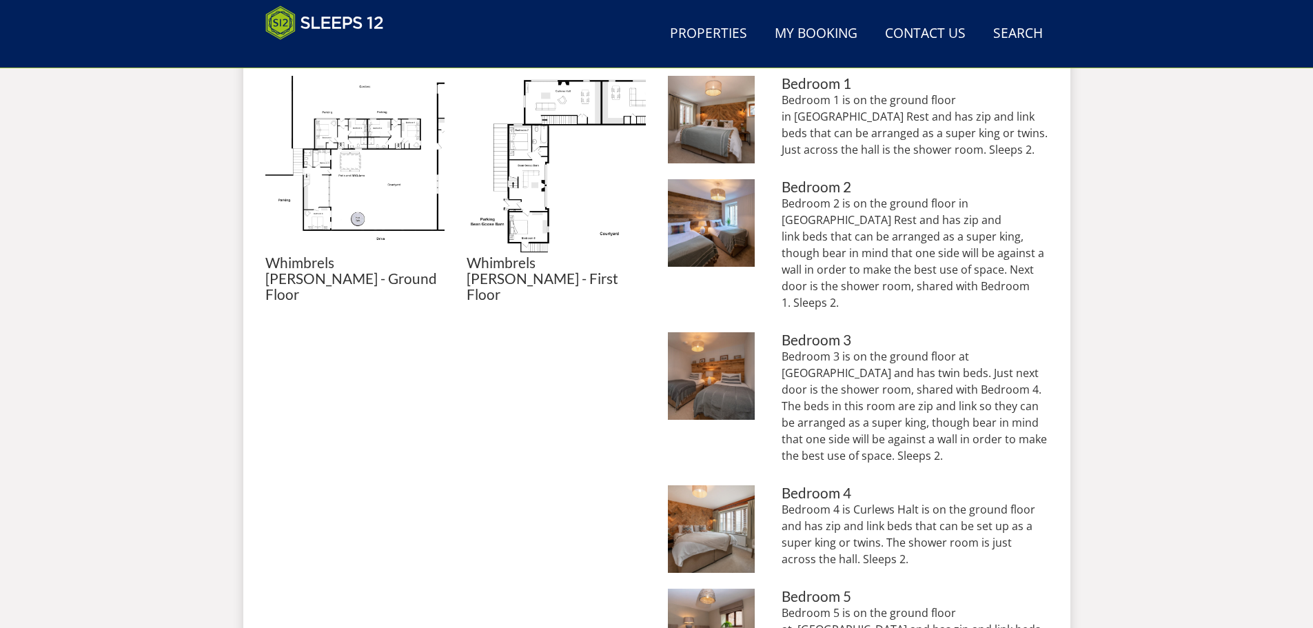
scroll to position [715, 0]
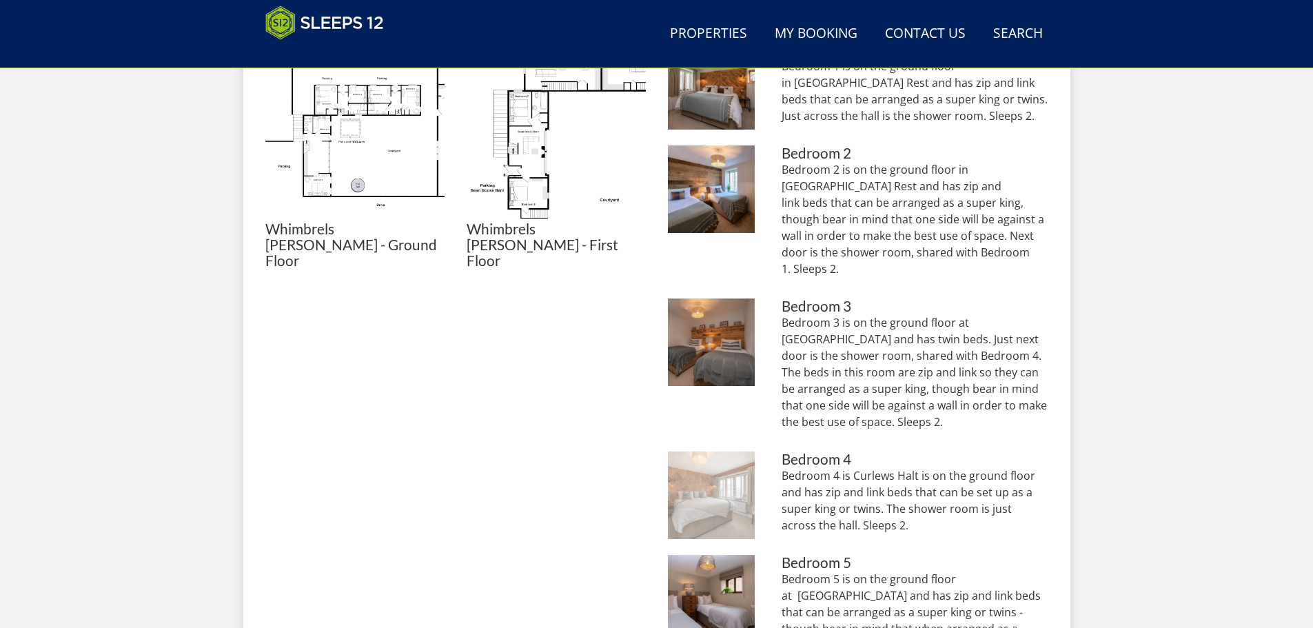
click at [720, 466] on img at bounding box center [712, 495] width 88 height 88
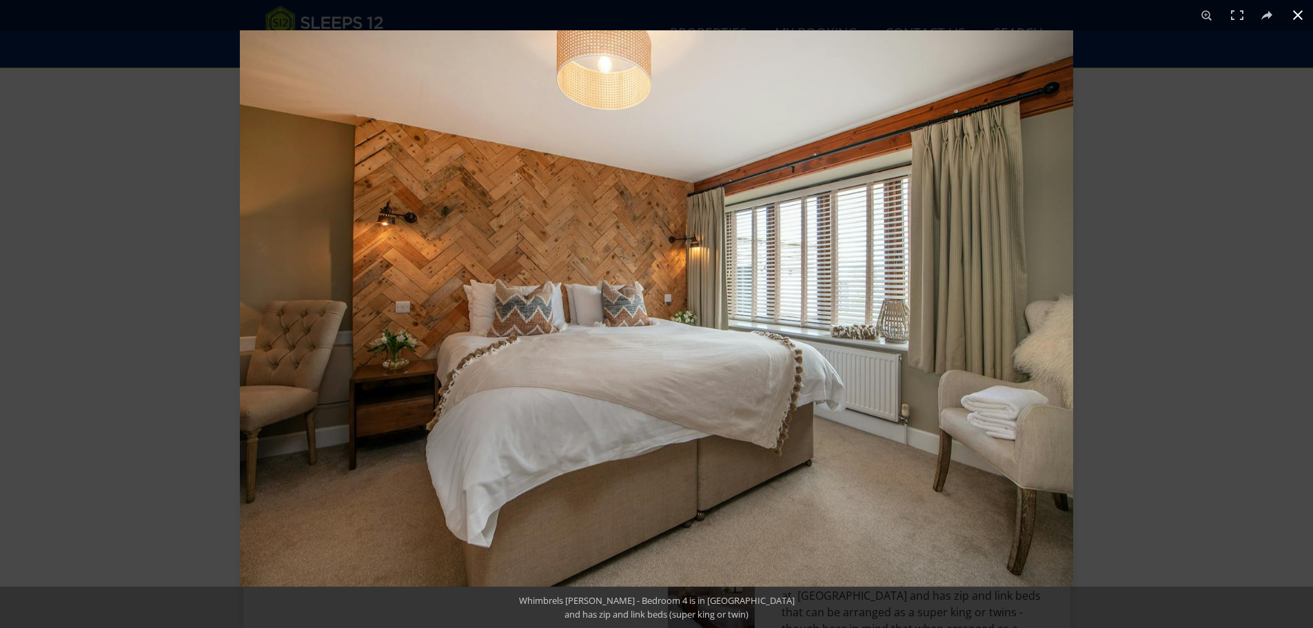
click at [1301, 6] on button at bounding box center [1298, 15] width 30 height 30
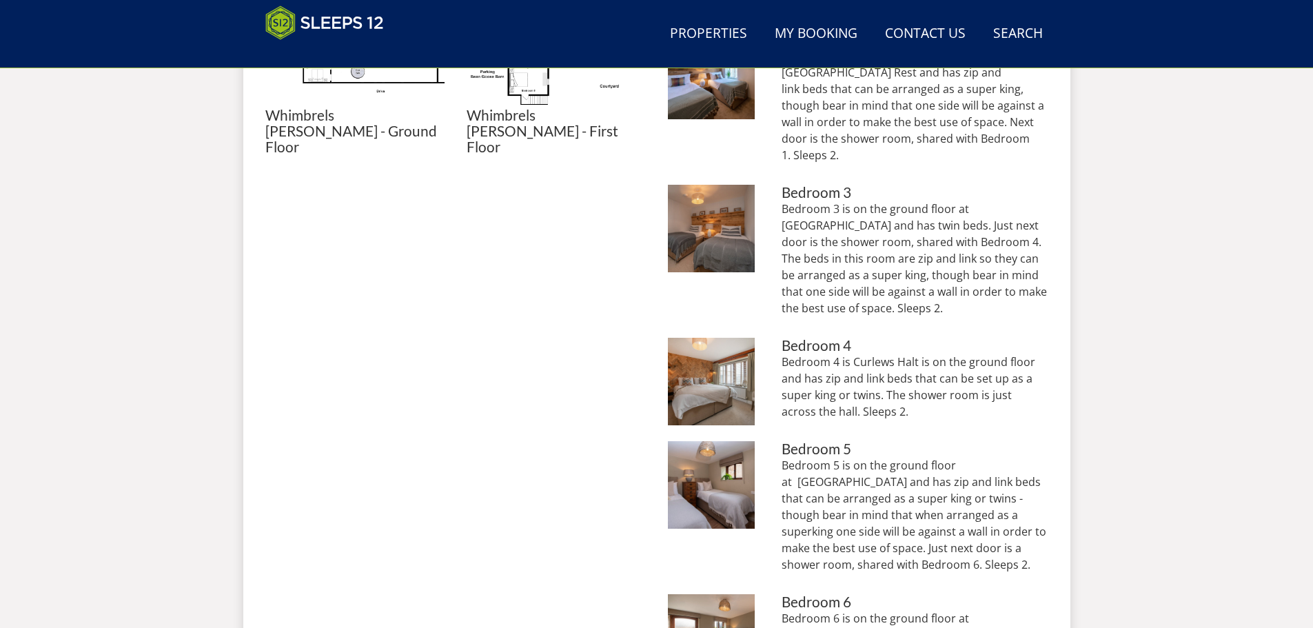
scroll to position [853, 0]
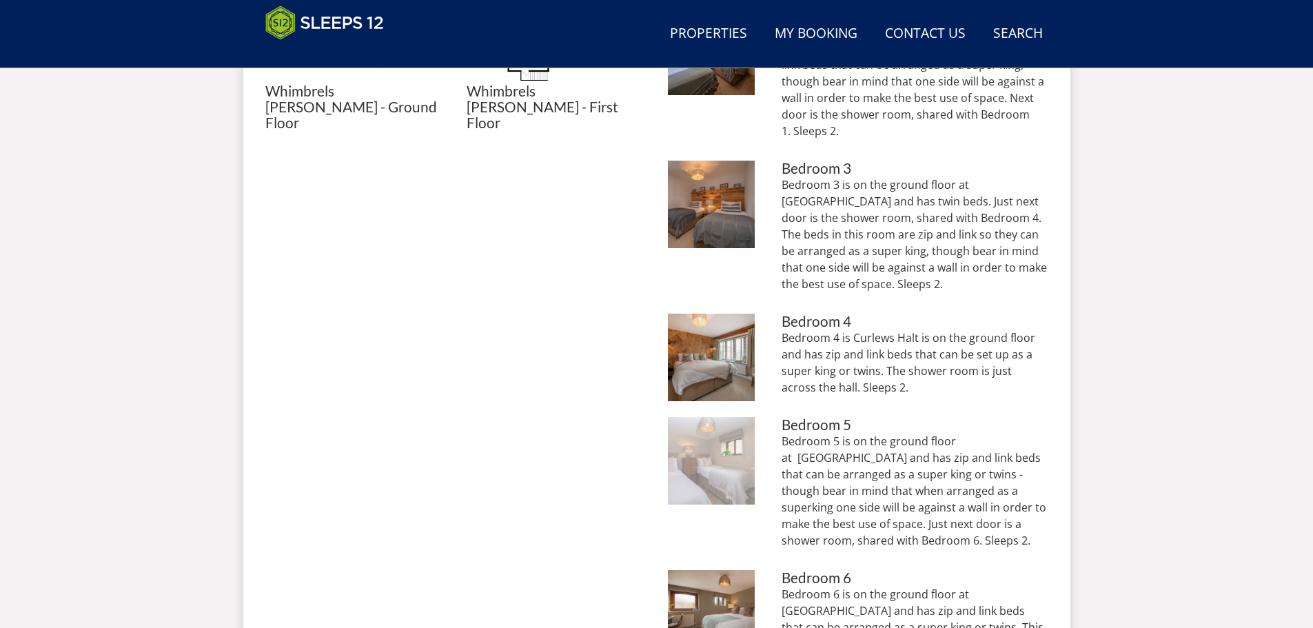
click at [715, 442] on img at bounding box center [712, 461] width 88 height 88
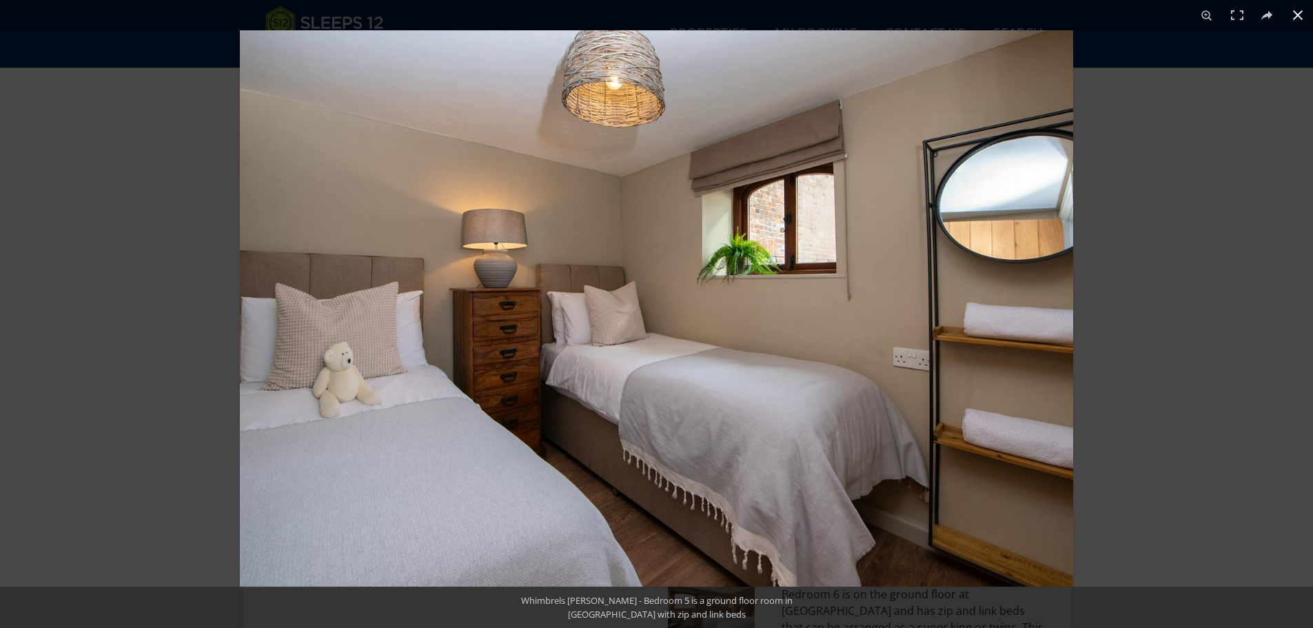
click at [1295, 8] on button at bounding box center [1298, 15] width 30 height 30
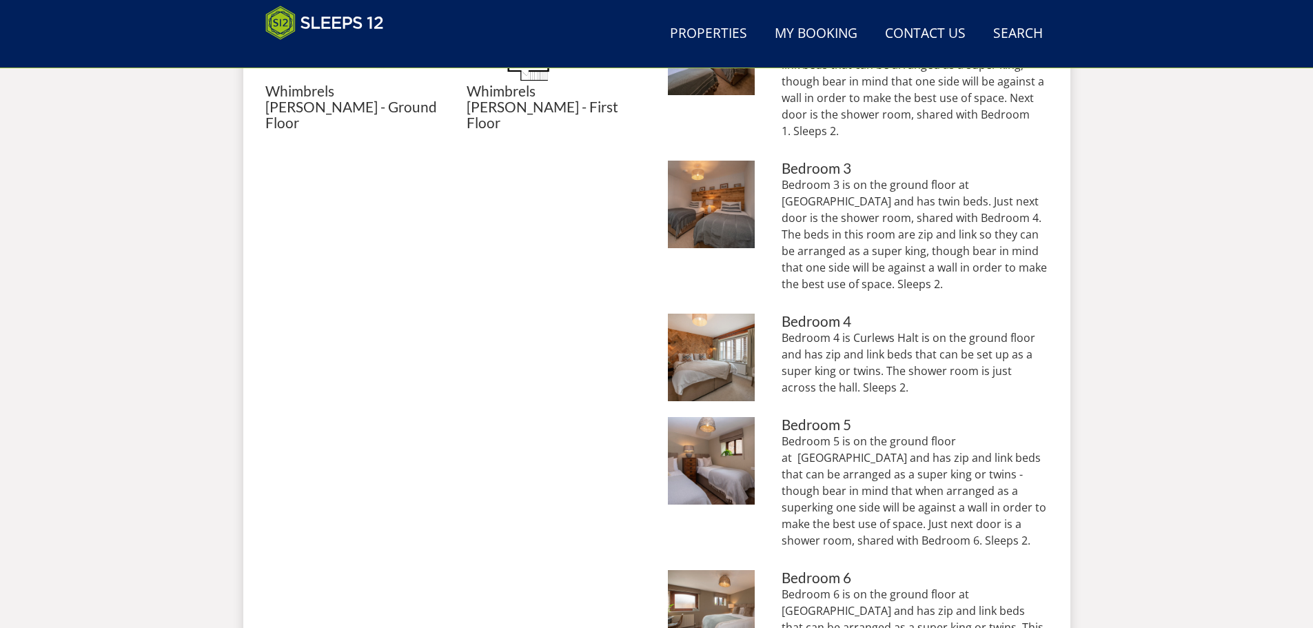
scroll to position [922, 0]
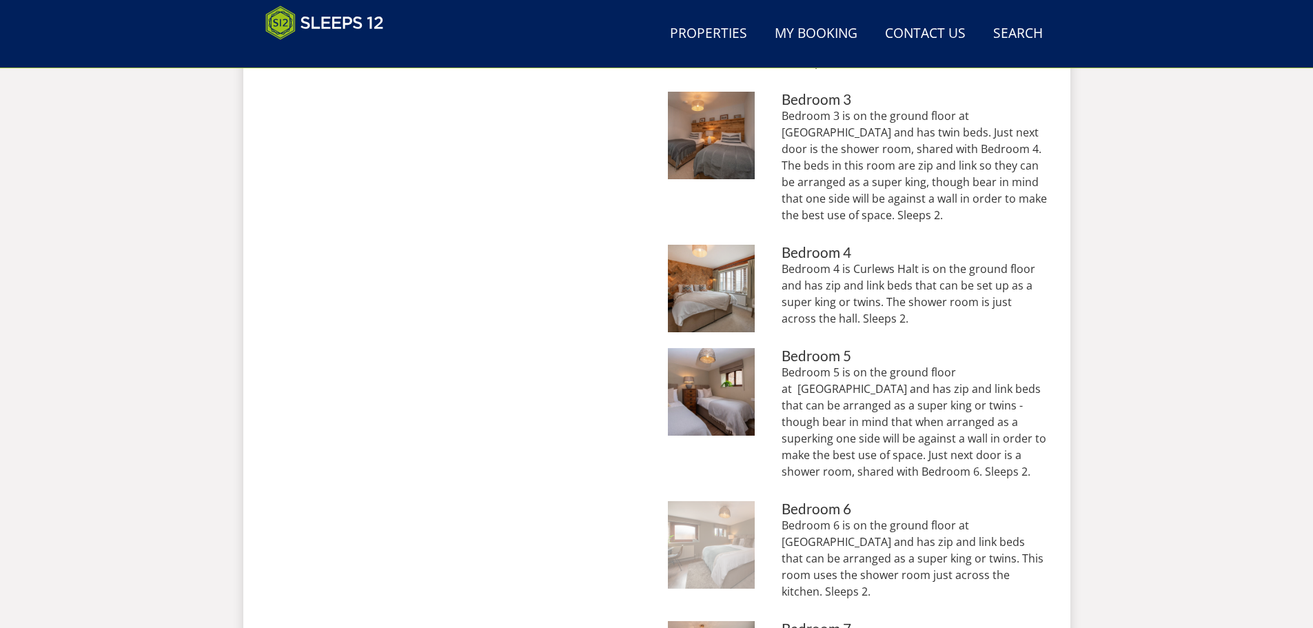
click at [749, 501] on img at bounding box center [712, 545] width 88 height 88
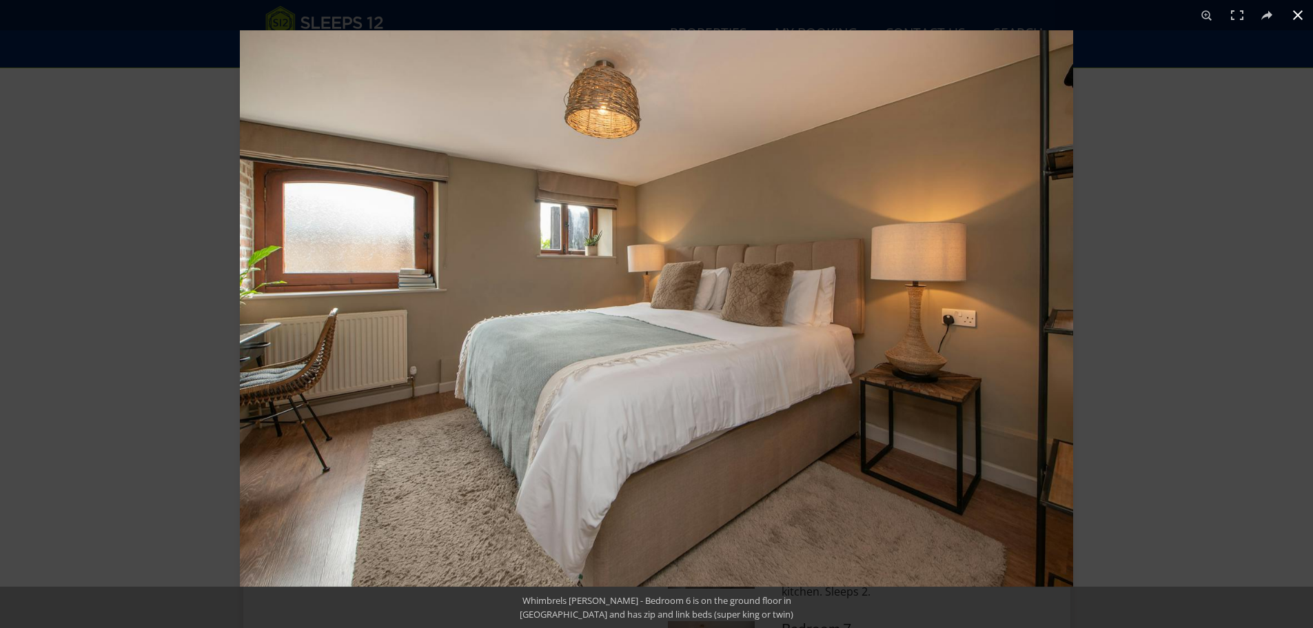
click at [1293, 16] on button at bounding box center [1298, 15] width 30 height 30
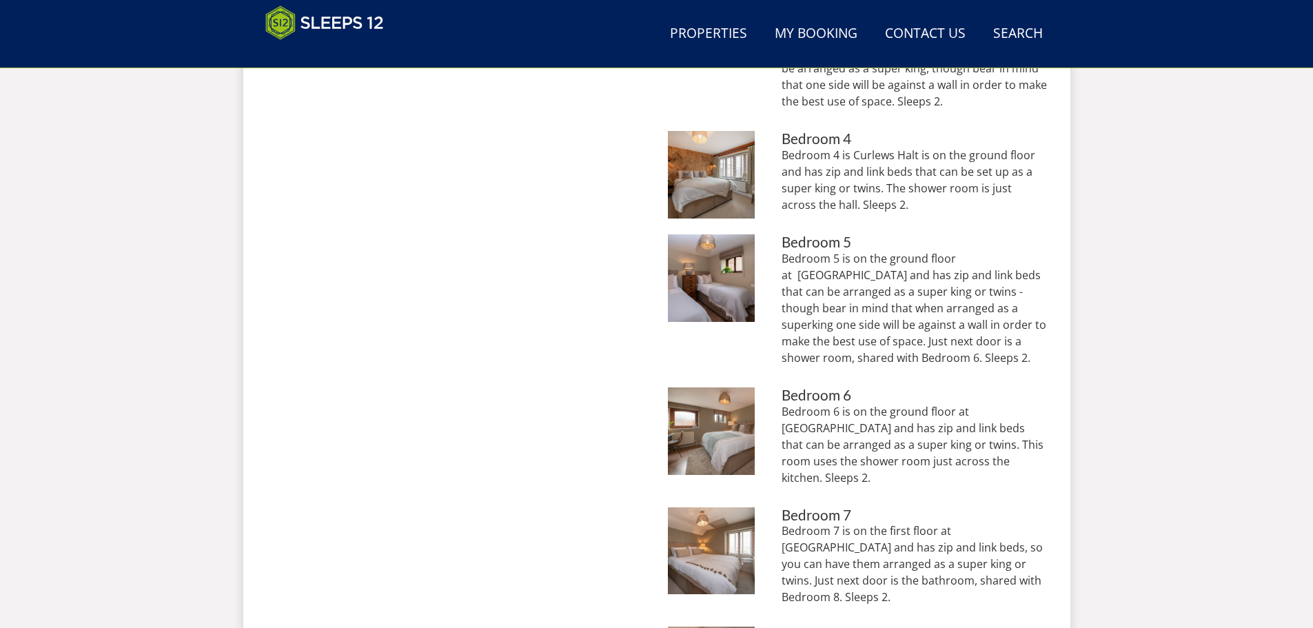
scroll to position [1059, 0]
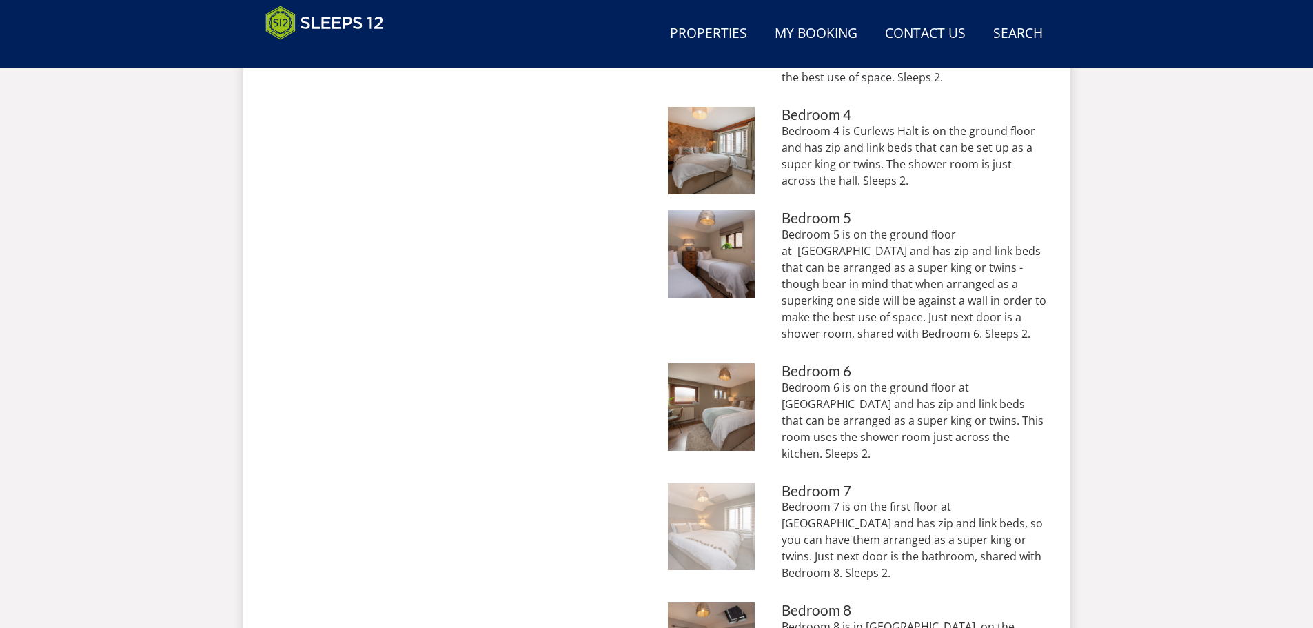
click at [737, 483] on img at bounding box center [712, 527] width 88 height 88
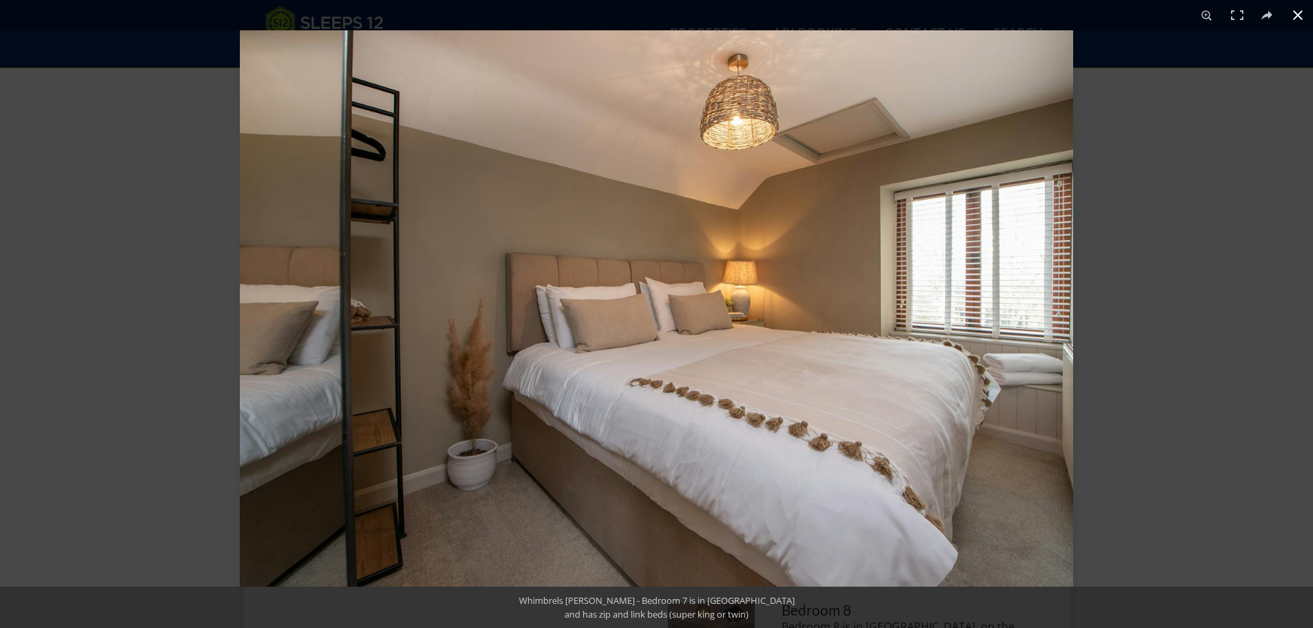
click at [1303, 15] on button at bounding box center [1298, 15] width 30 height 30
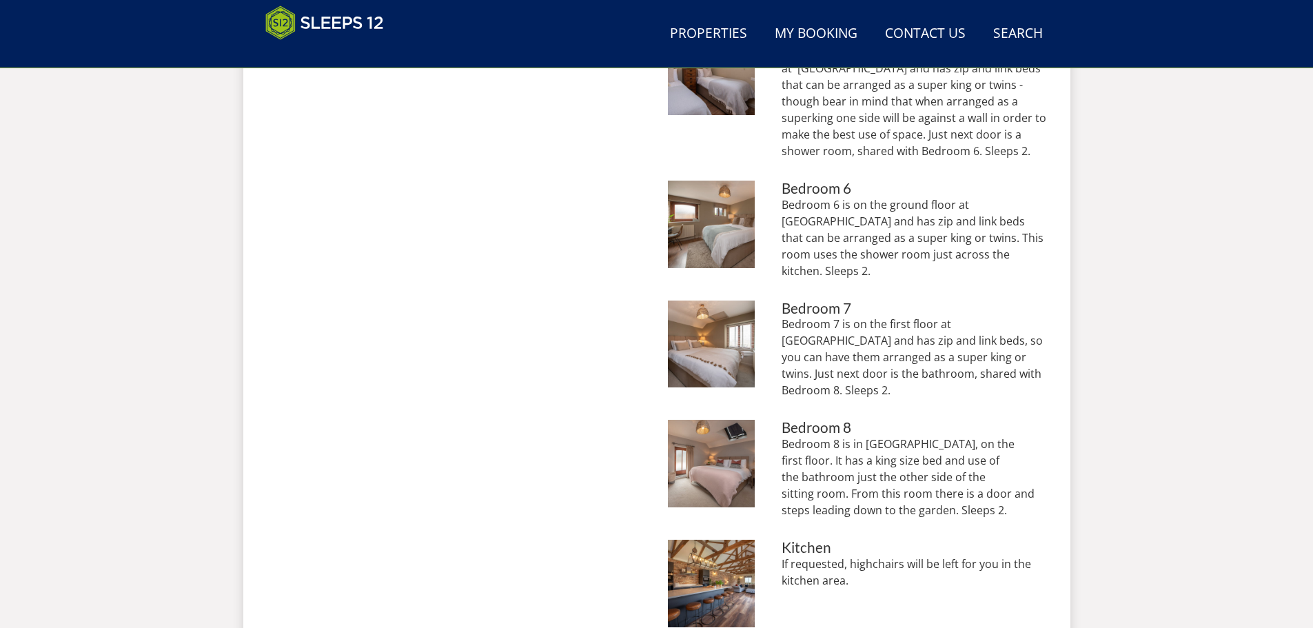
scroll to position [1266, 0]
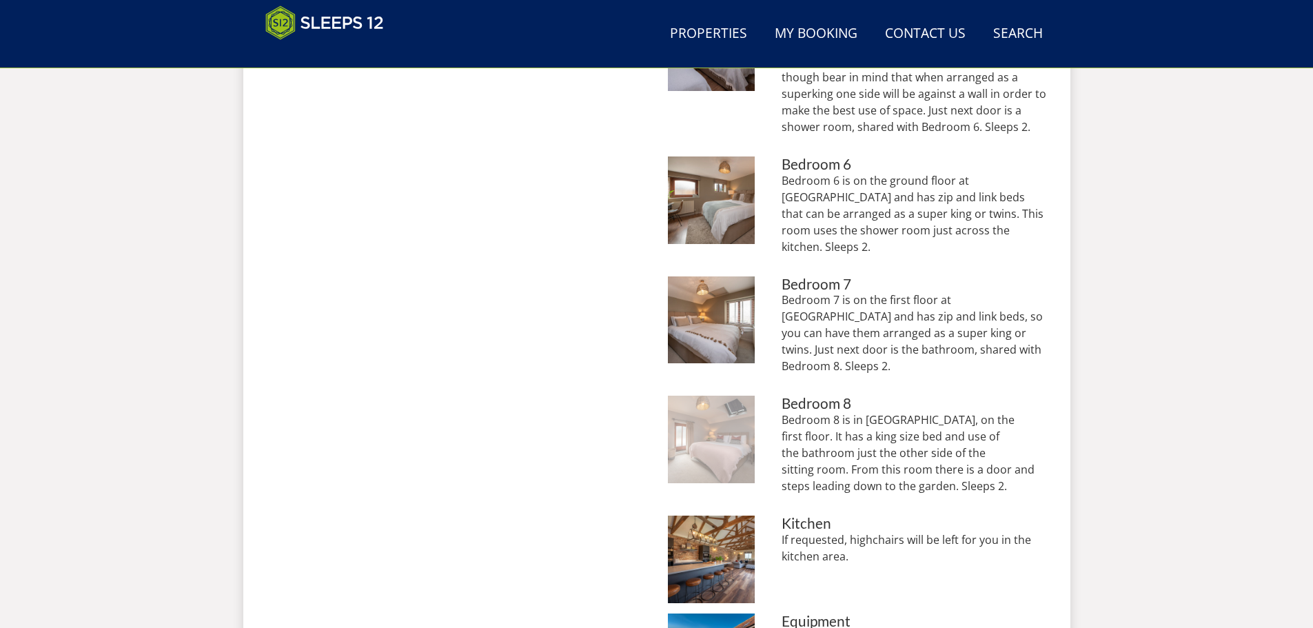
click at [724, 405] on img at bounding box center [712, 440] width 88 height 88
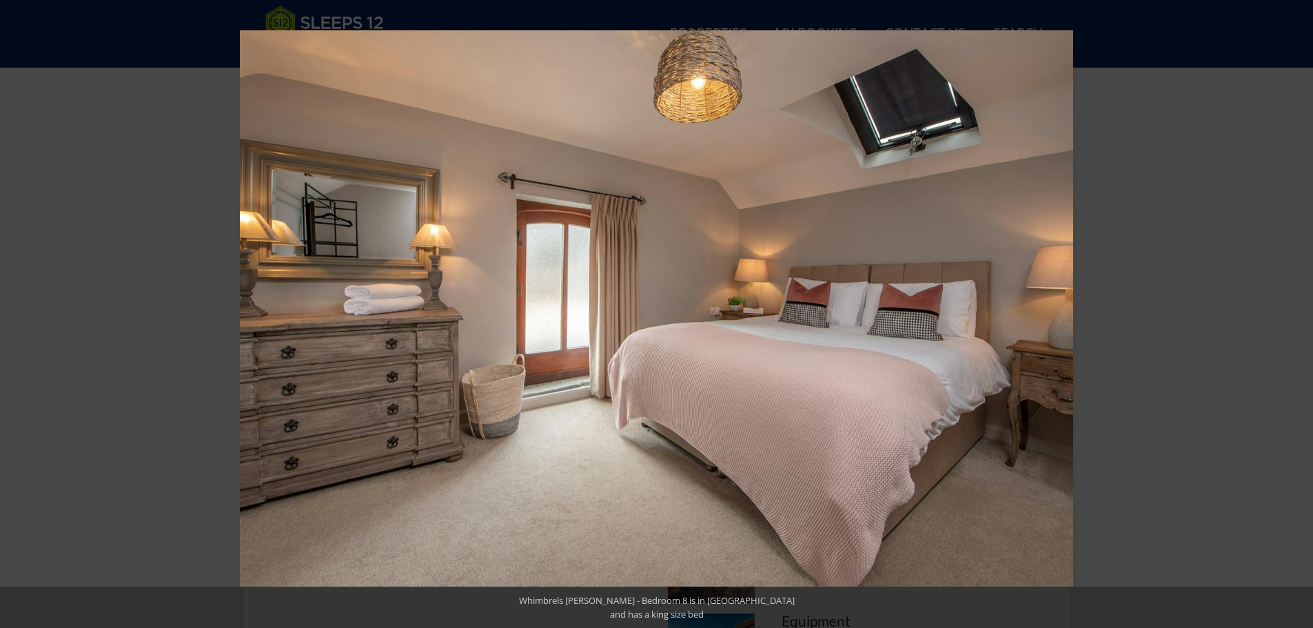
click at [1303, 14] on button at bounding box center [1298, 15] width 30 height 30
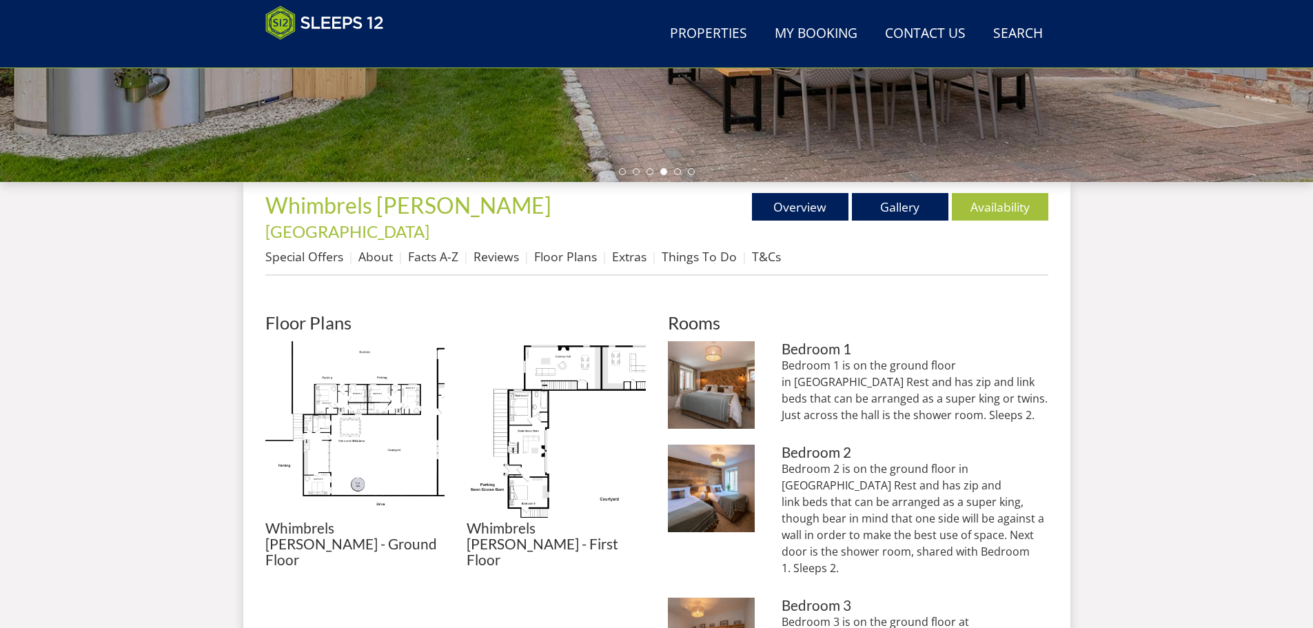
scroll to position [232, 0]
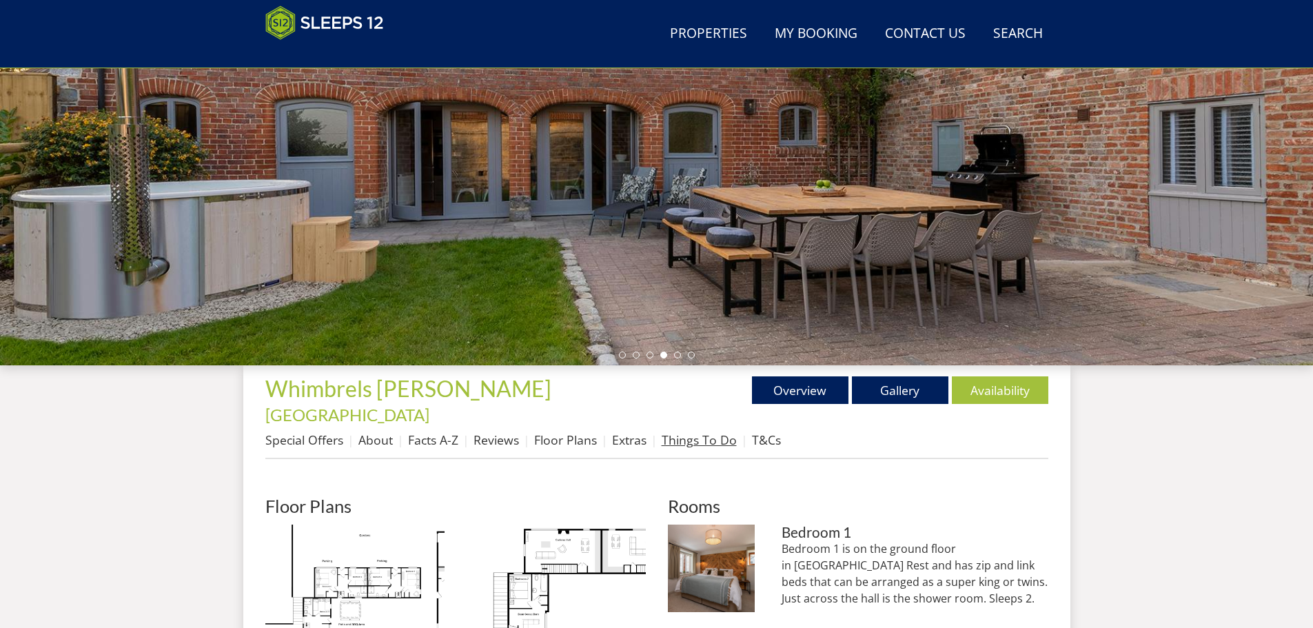
click at [675, 431] on link "Things To Do" at bounding box center [699, 439] width 75 height 17
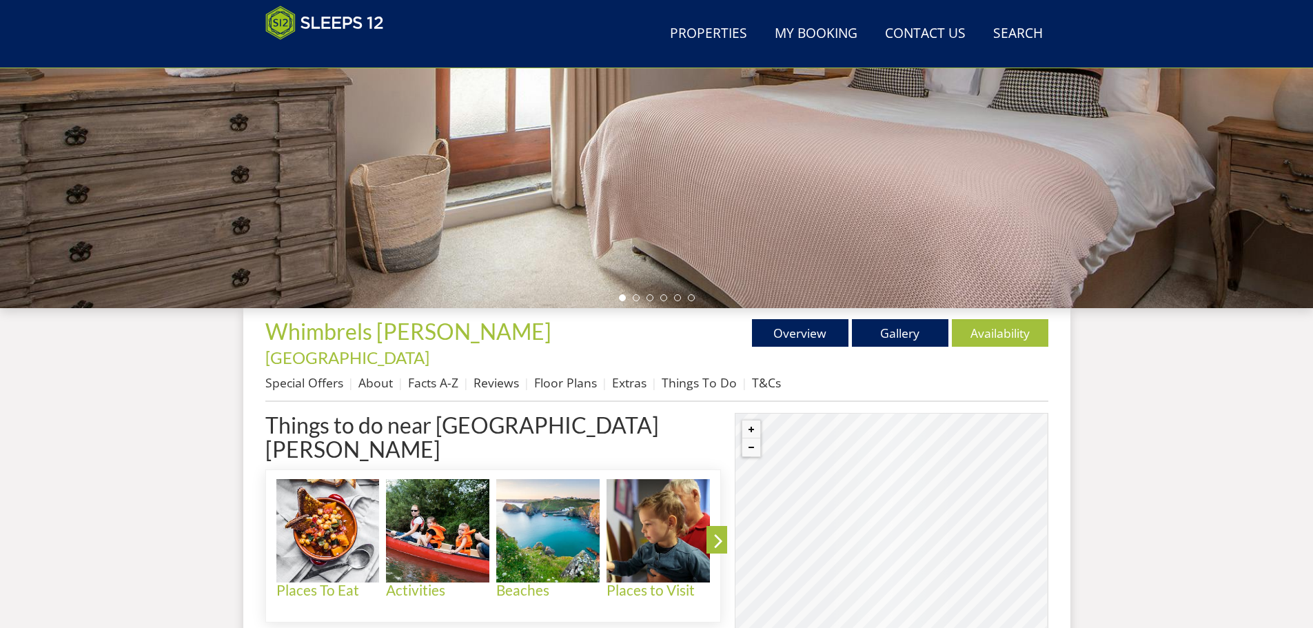
scroll to position [288, 0]
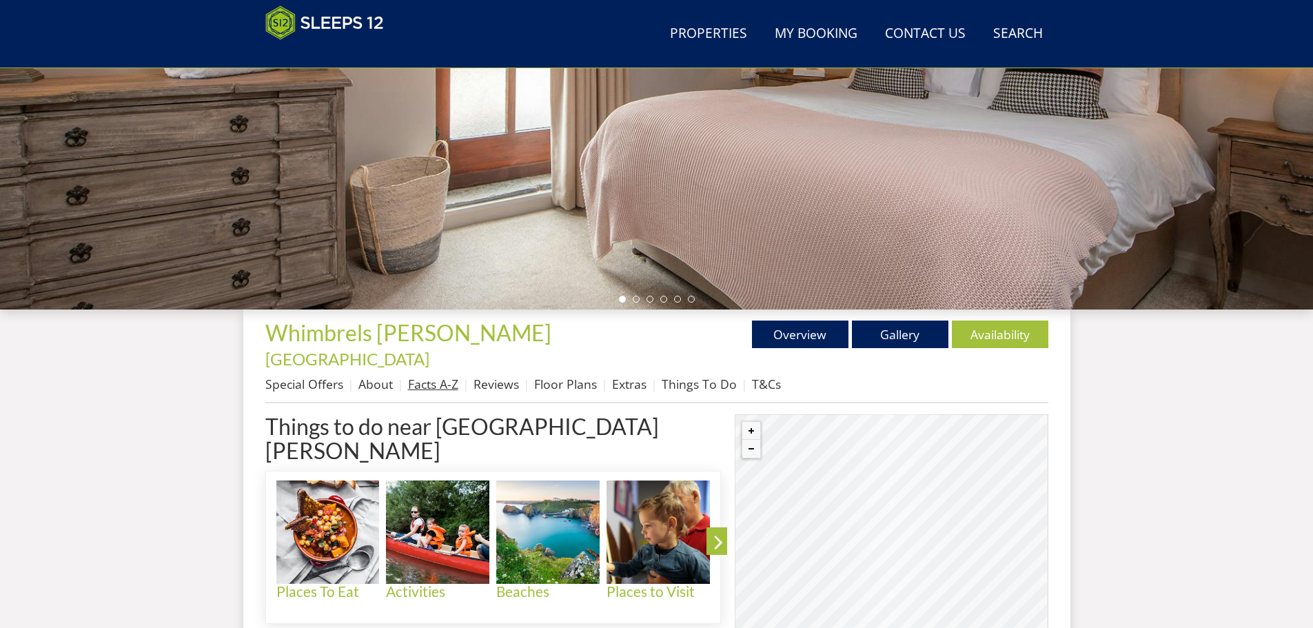
click at [445, 376] on link "Facts A-Z" at bounding box center [433, 384] width 50 height 17
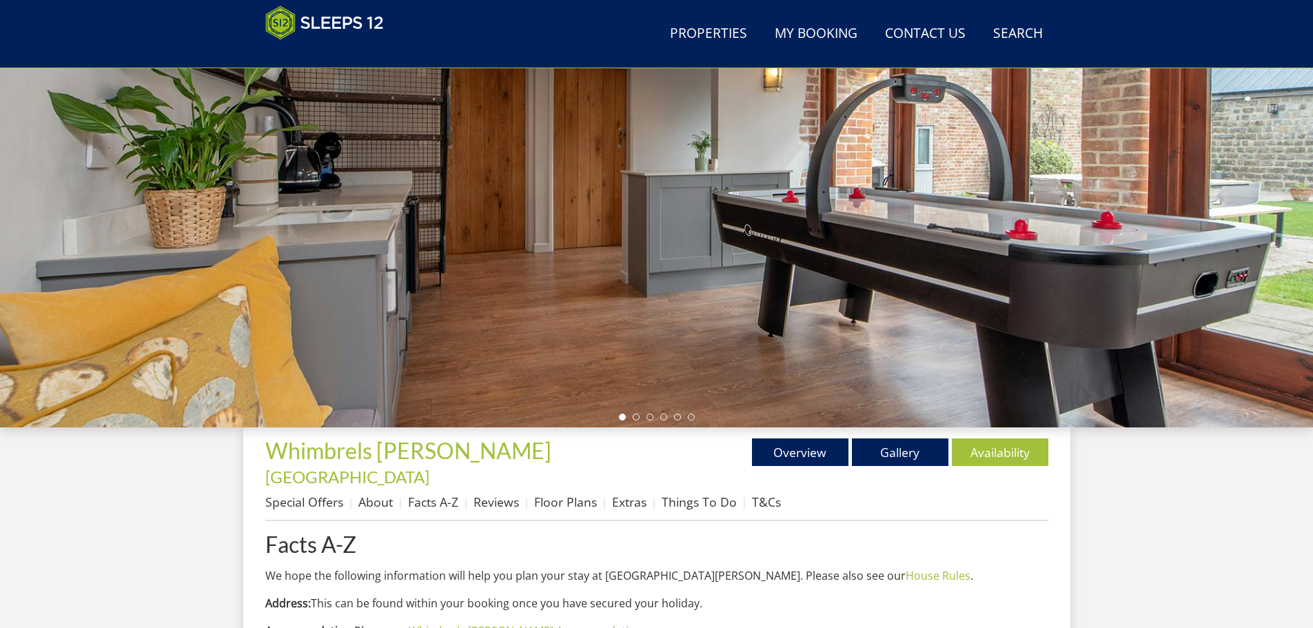
scroll to position [172, 0]
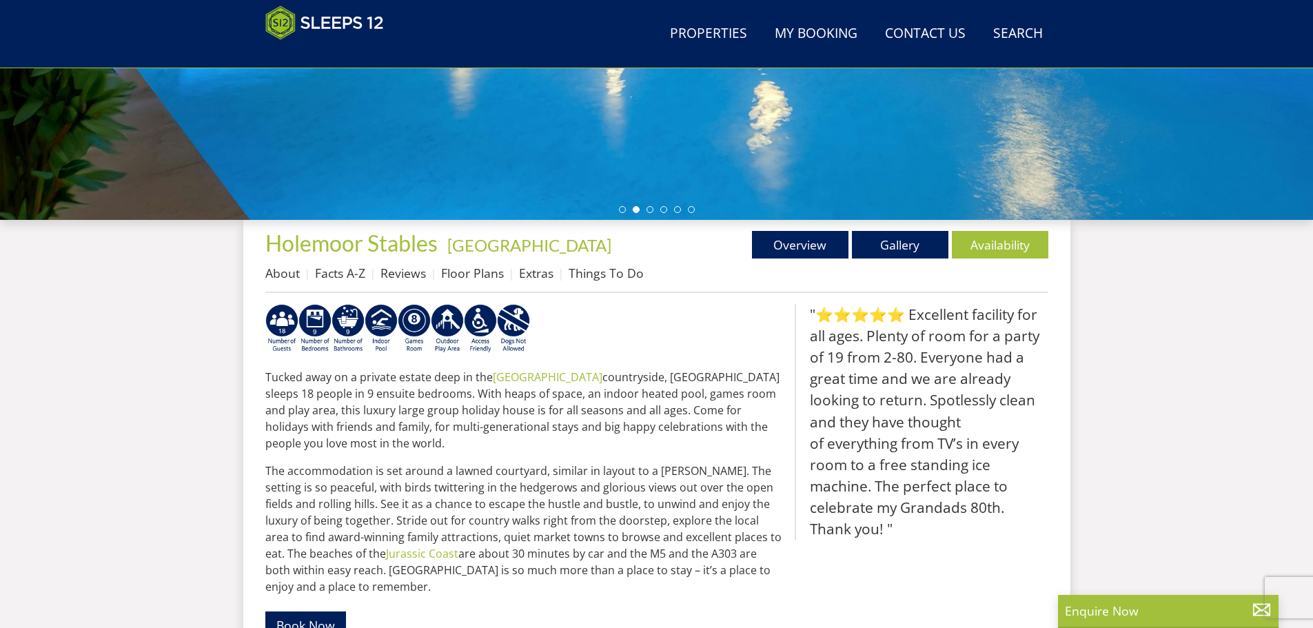
scroll to position [378, 0]
click at [478, 274] on link "Floor Plans" at bounding box center [472, 272] width 63 height 17
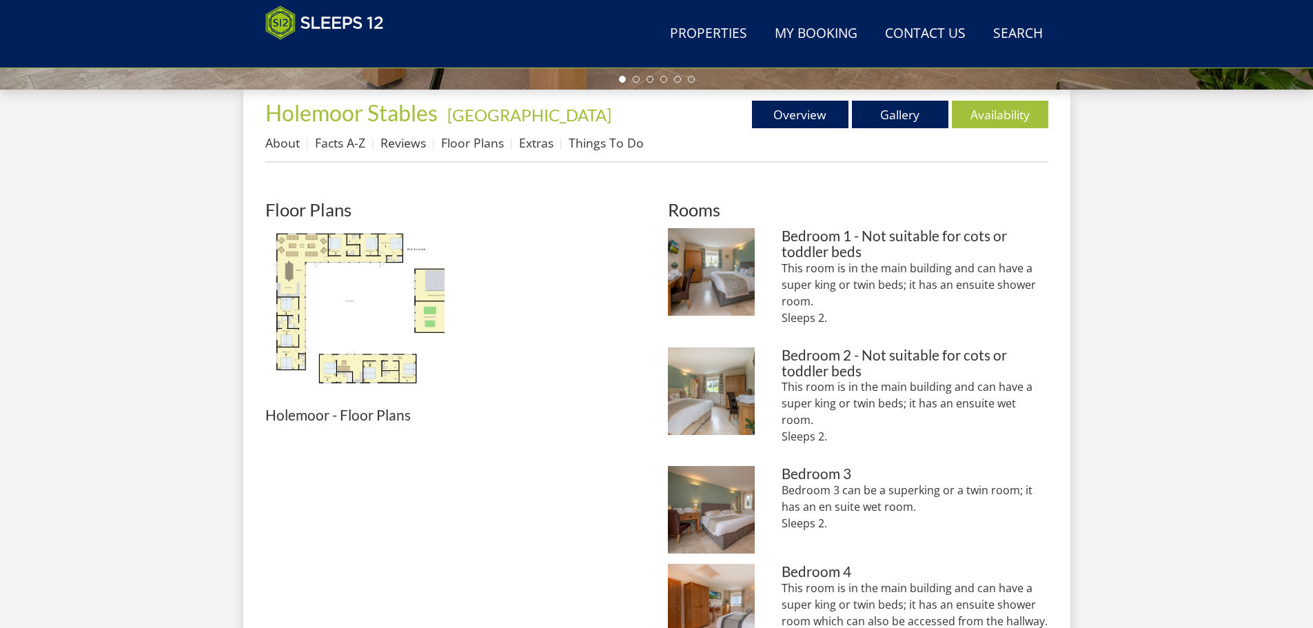
scroll to position [509, 0]
